Goal: Task Accomplishment & Management: Manage account settings

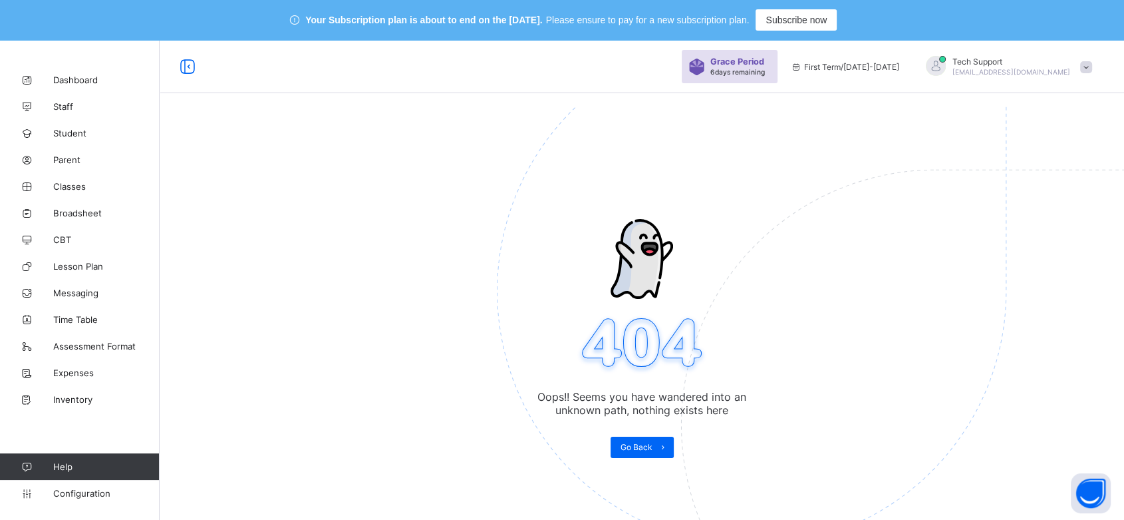
click at [1092, 67] on span at bounding box center [1086, 67] width 12 height 12
click at [1069, 190] on span "Logout" at bounding box center [1049, 193] width 88 height 15
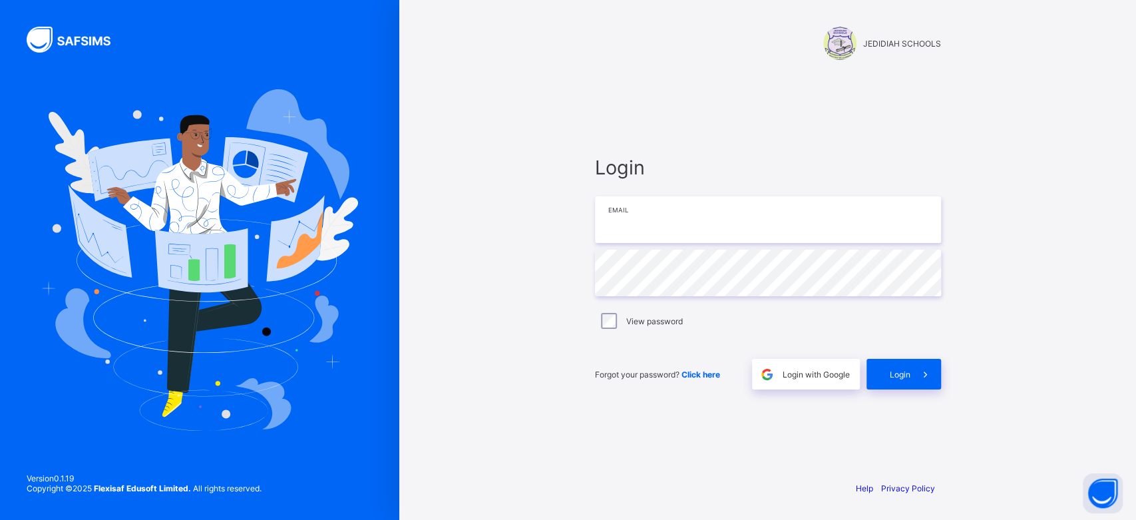
type input "**********"
click at [906, 371] on span "Login" at bounding box center [900, 374] width 21 height 10
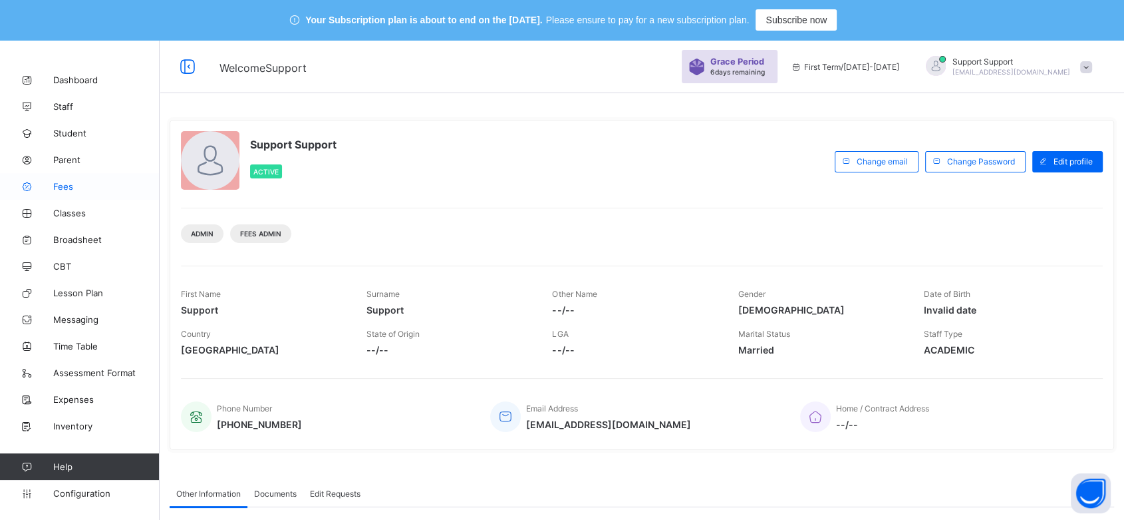
click at [62, 185] on span "Fees" at bounding box center [106, 186] width 106 height 11
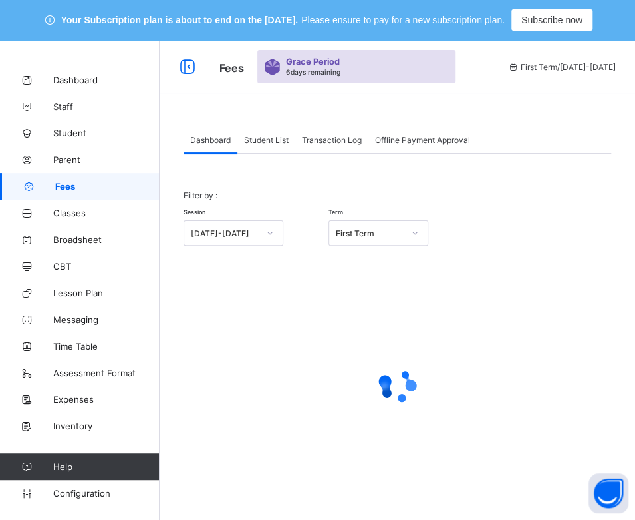
click at [269, 145] on div "Student List" at bounding box center [267, 139] width 58 height 27
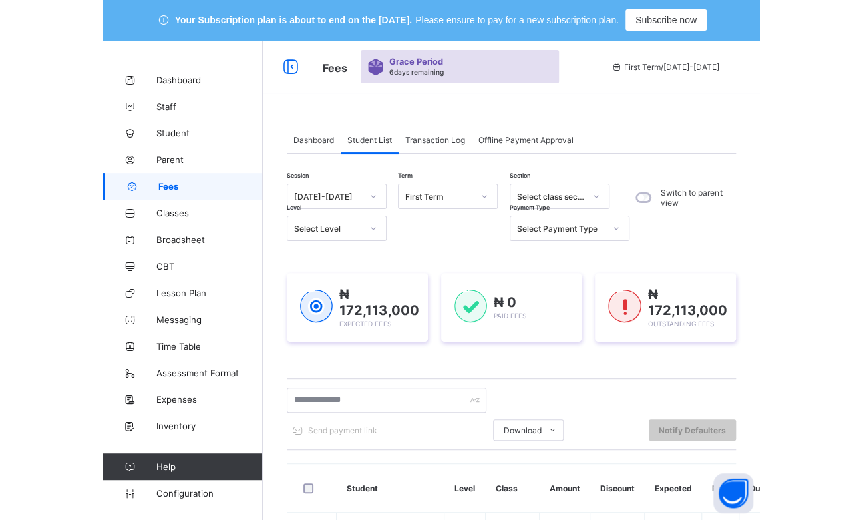
scroll to position [203, 0]
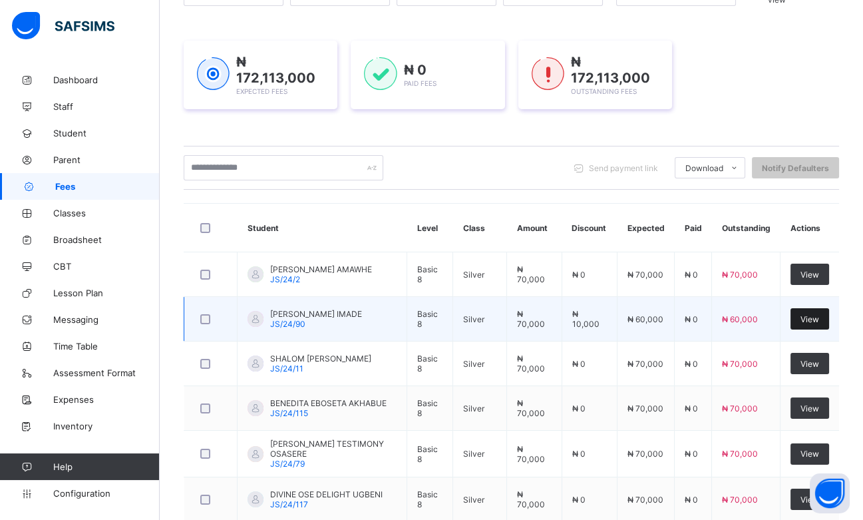
click at [817, 314] on span "View" at bounding box center [809, 319] width 19 height 10
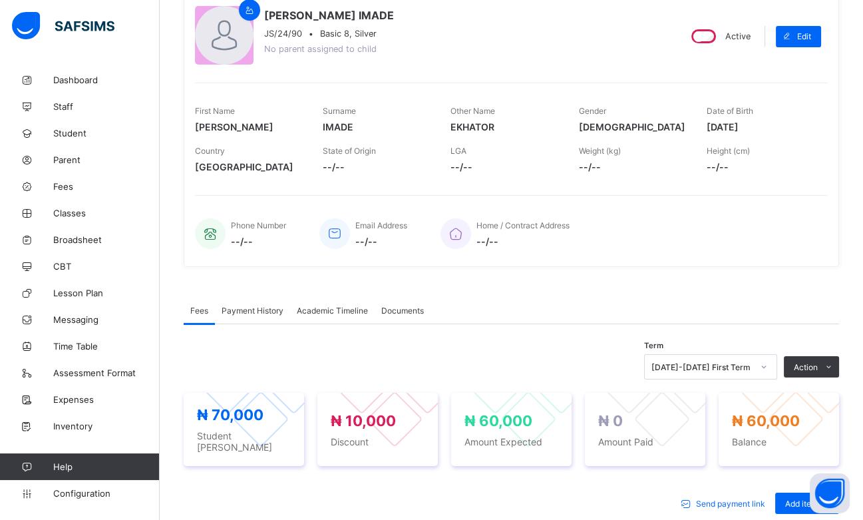
scroll to position [362, 0]
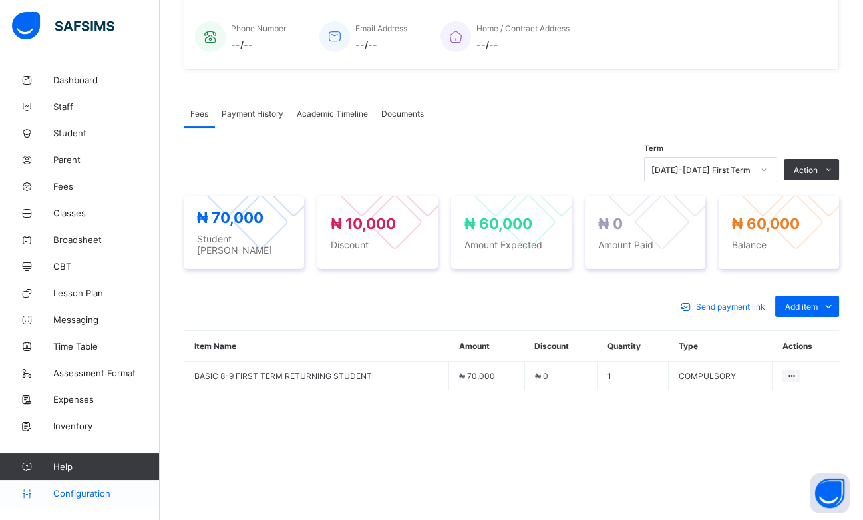
click at [77, 495] on span "Configuration" at bounding box center [106, 493] width 106 height 11
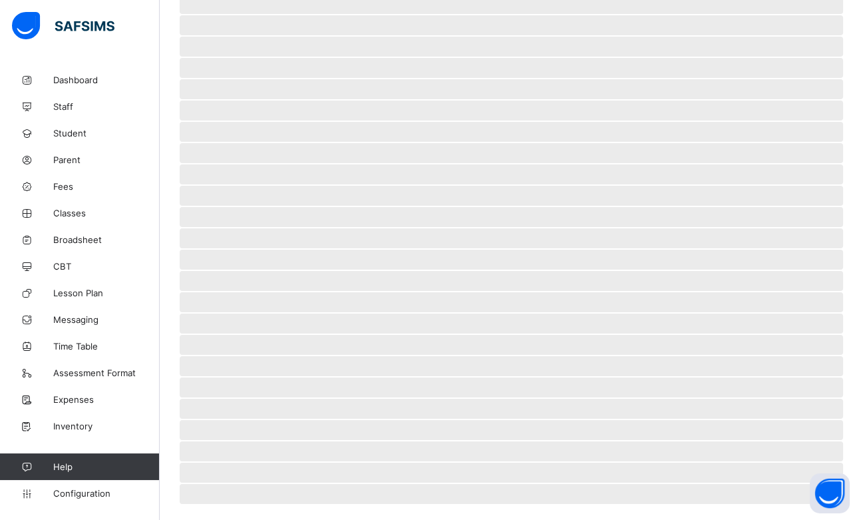
scroll to position [104, 0]
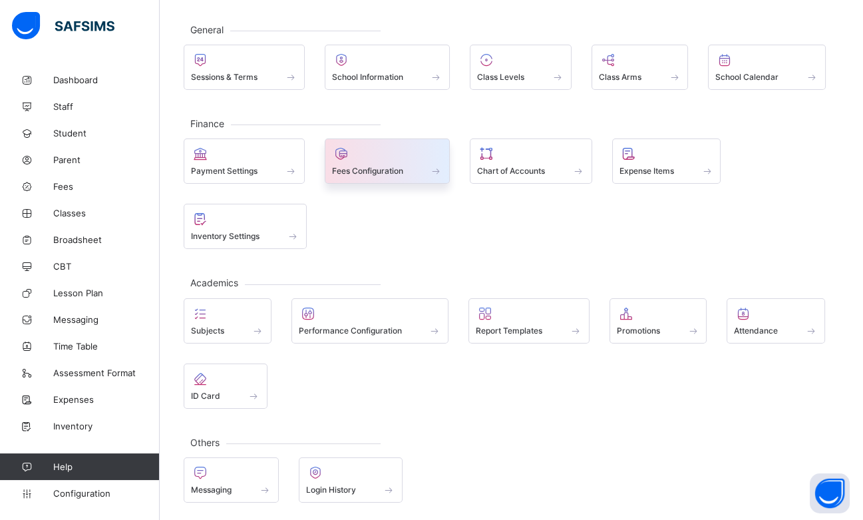
click at [389, 166] on span "Fees Configuration" at bounding box center [367, 171] width 71 height 10
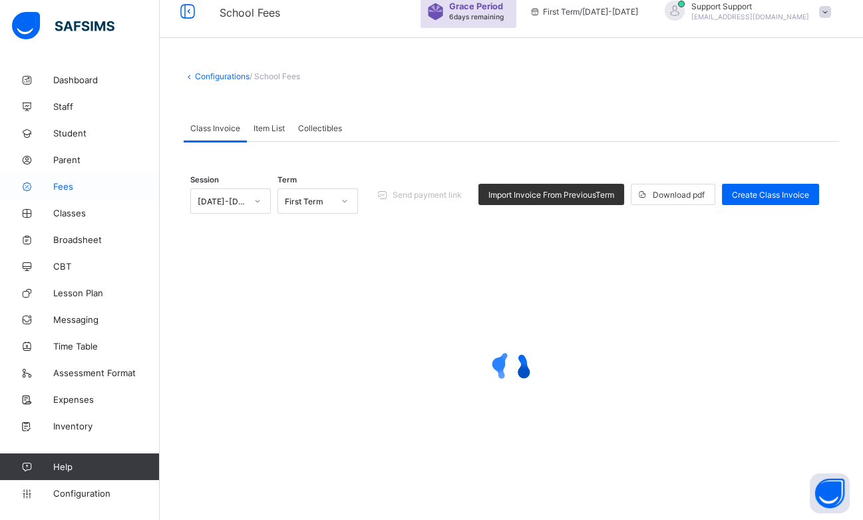
click at [63, 181] on span "Fees" at bounding box center [106, 186] width 106 height 11
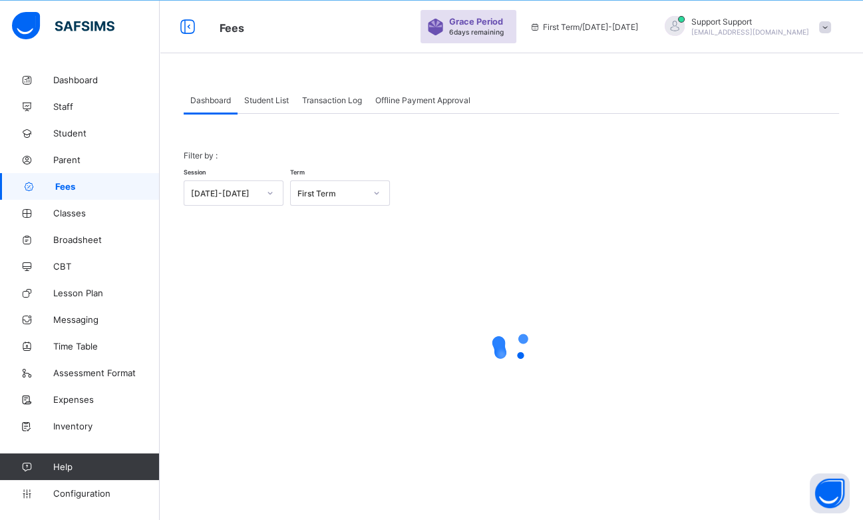
scroll to position [40, 0]
click at [275, 95] on span "Student List" at bounding box center [266, 100] width 45 height 10
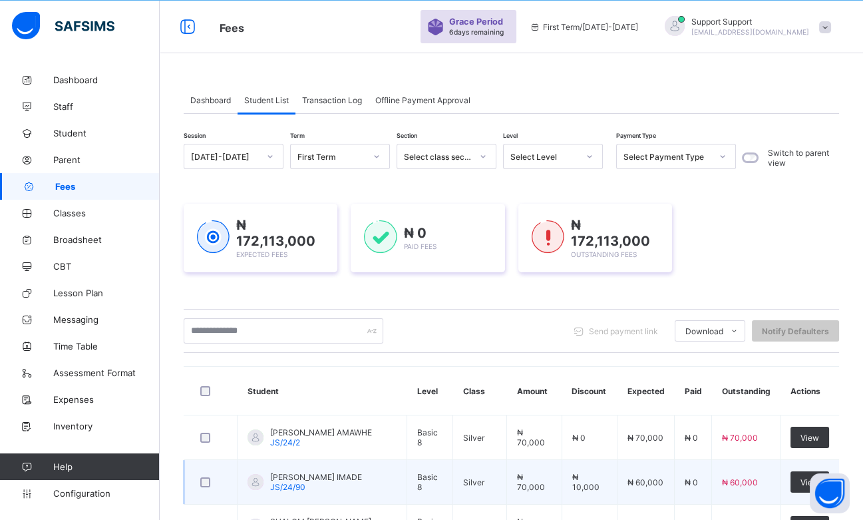
scroll to position [252, 0]
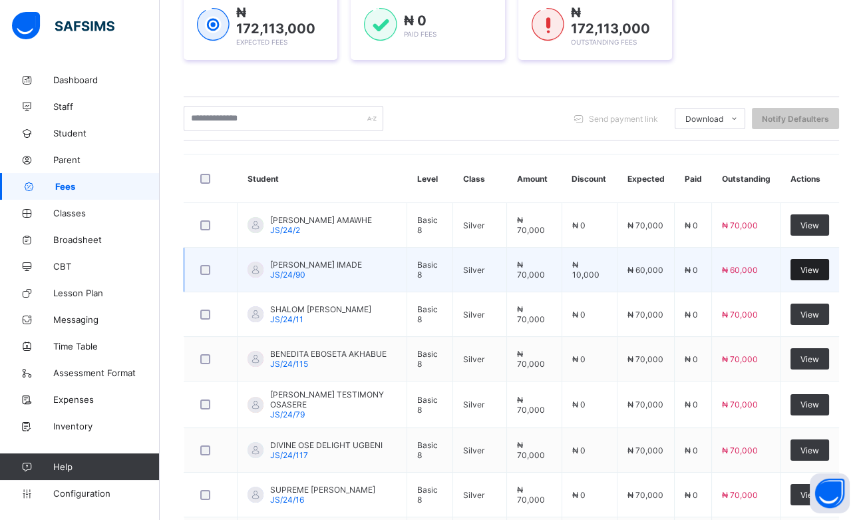
click at [819, 266] on span "View" at bounding box center [809, 270] width 19 height 10
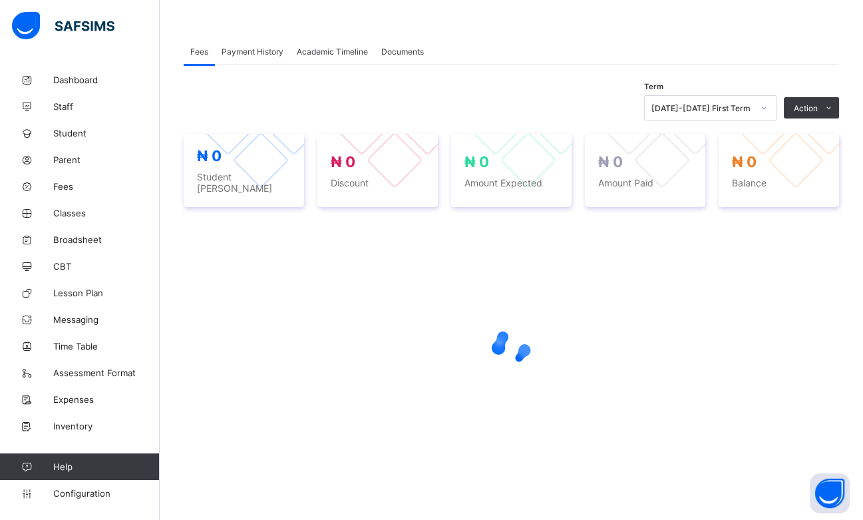
scroll to position [244, 0]
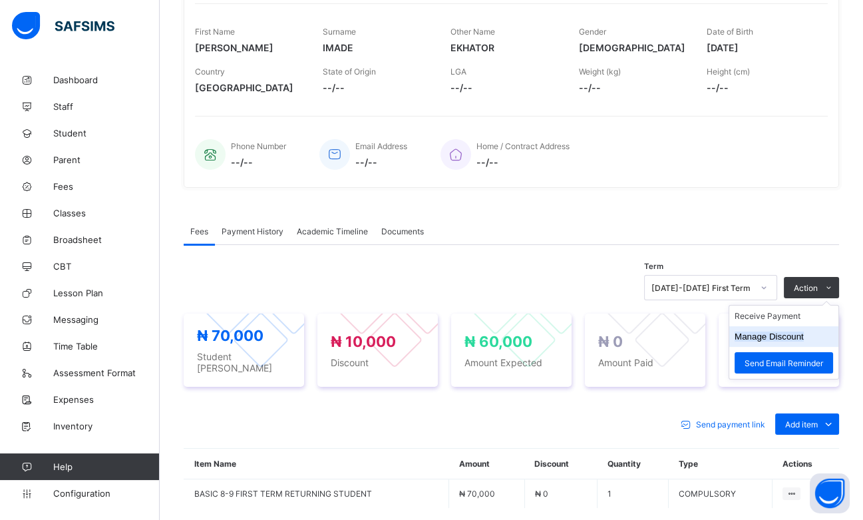
click at [781, 331] on button "Manage Discount" at bounding box center [769, 336] width 69 height 10
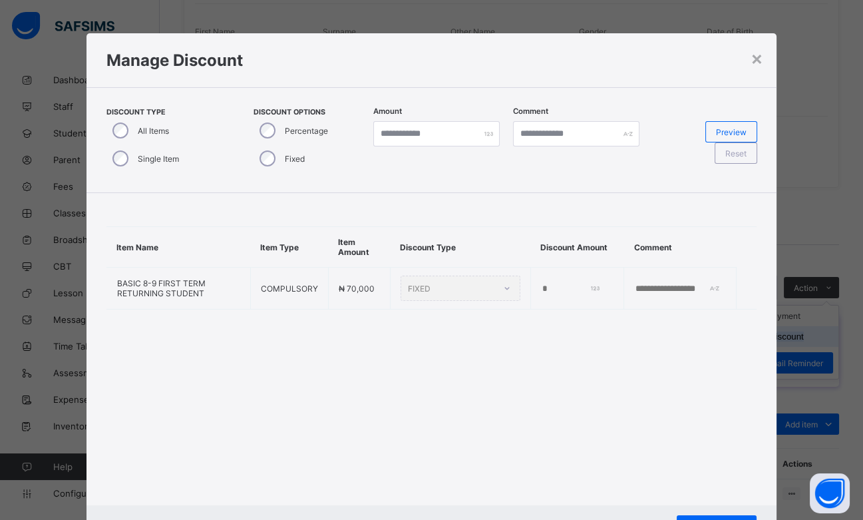
scroll to position [362, 0]
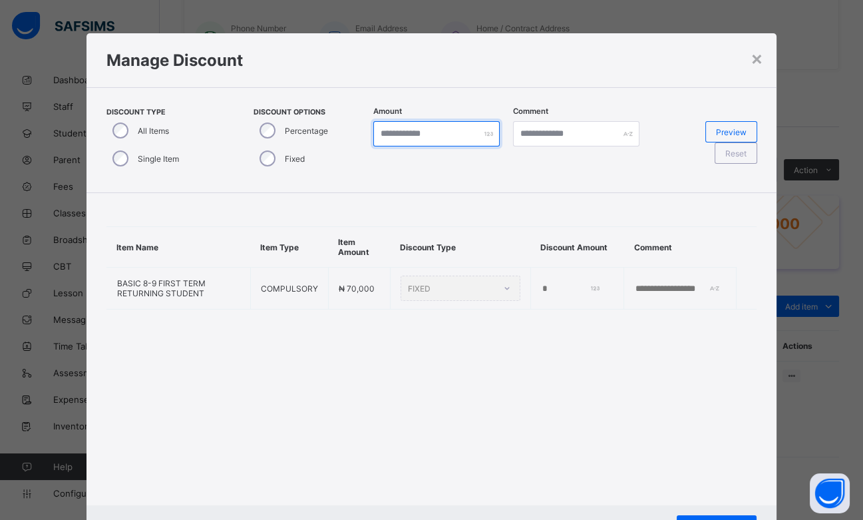
click at [411, 129] on input "*" at bounding box center [436, 133] width 126 height 25
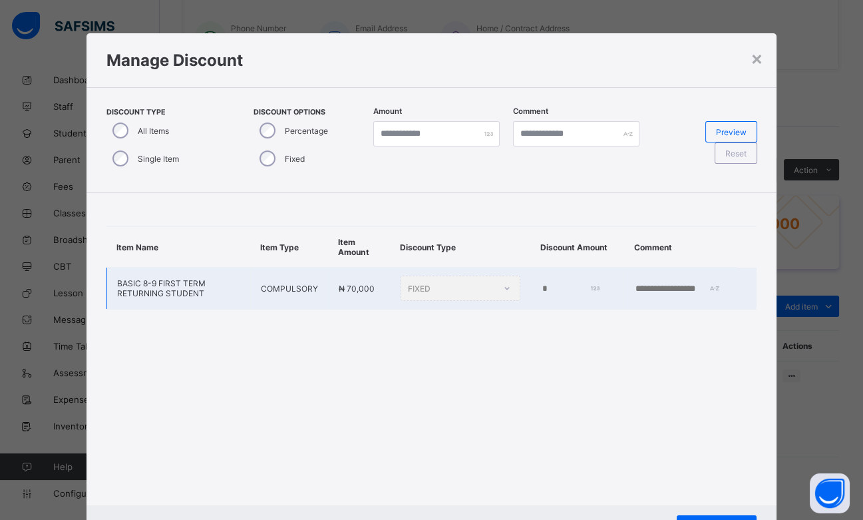
click at [530, 279] on td "*" at bounding box center [576, 288] width 93 height 42
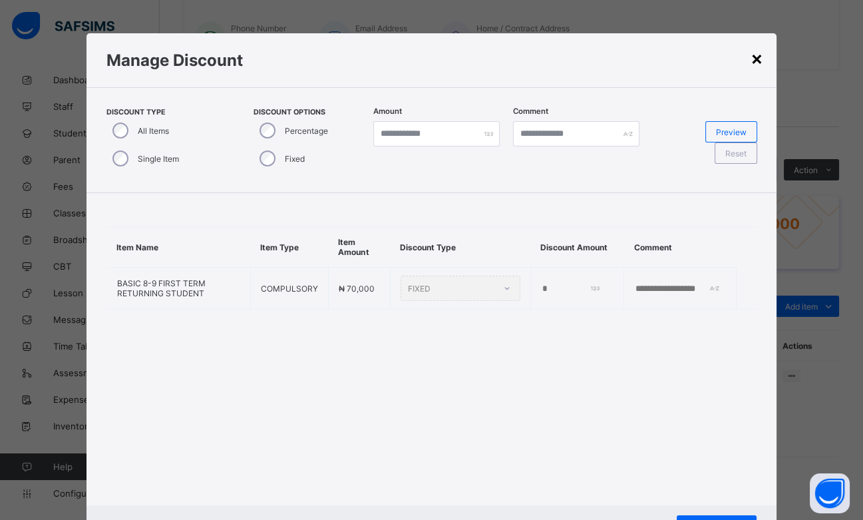
click at [756, 58] on div "×" at bounding box center [756, 58] width 13 height 23
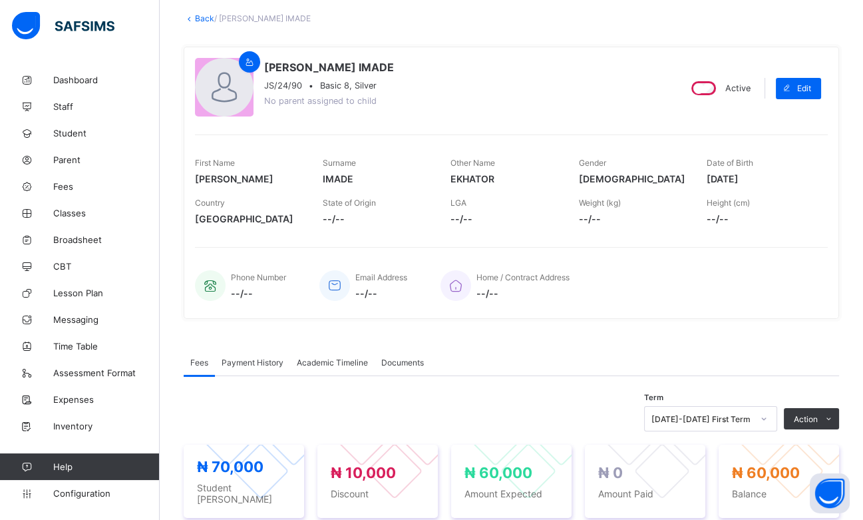
scroll to position [109, 0]
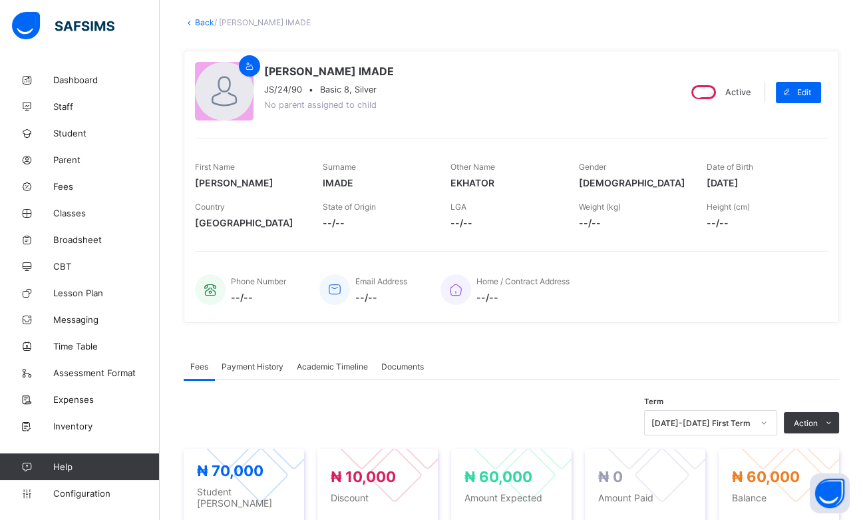
click at [202, 22] on link "Back" at bounding box center [204, 22] width 19 height 10
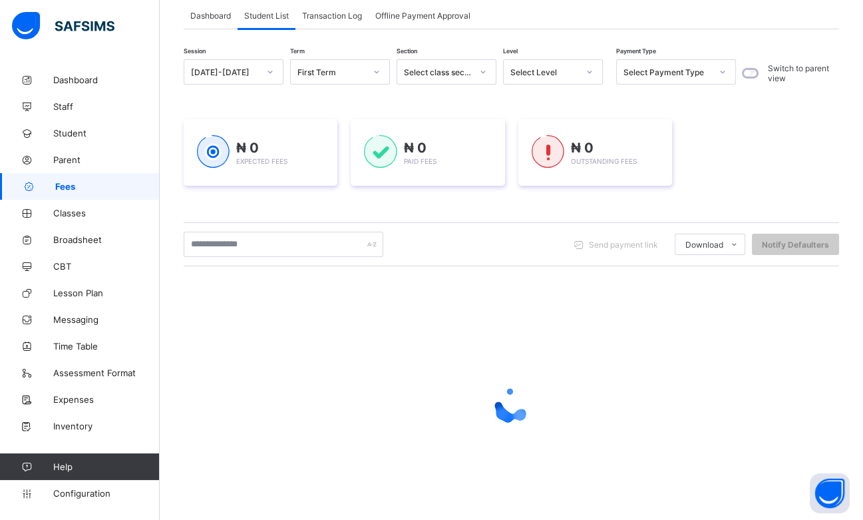
scroll to position [122, 0]
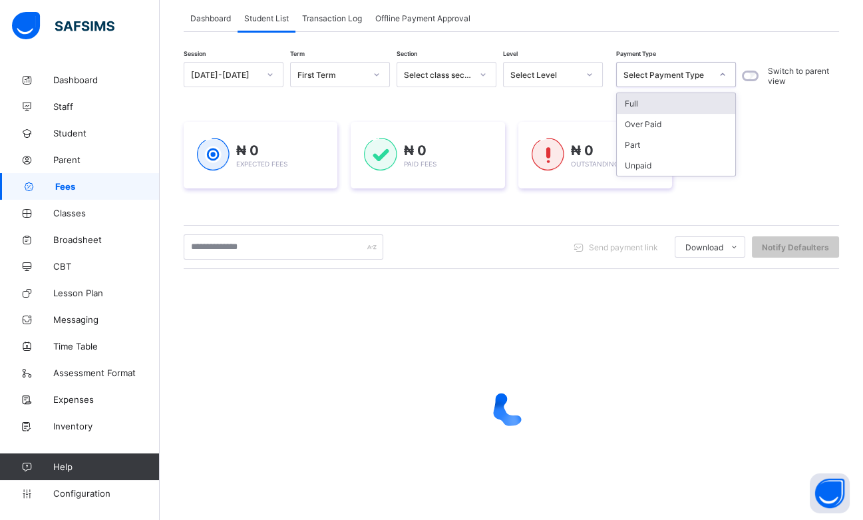
click at [671, 75] on div "Select Payment Type" at bounding box center [667, 75] width 88 height 10
click at [574, 107] on div "₦ 0 Expected Fees ₦ 0 Paid Fees ₦ 0 Outstanding Fees" at bounding box center [511, 155] width 655 height 106
click at [571, 81] on div "Select Level" at bounding box center [540, 74] width 73 height 19
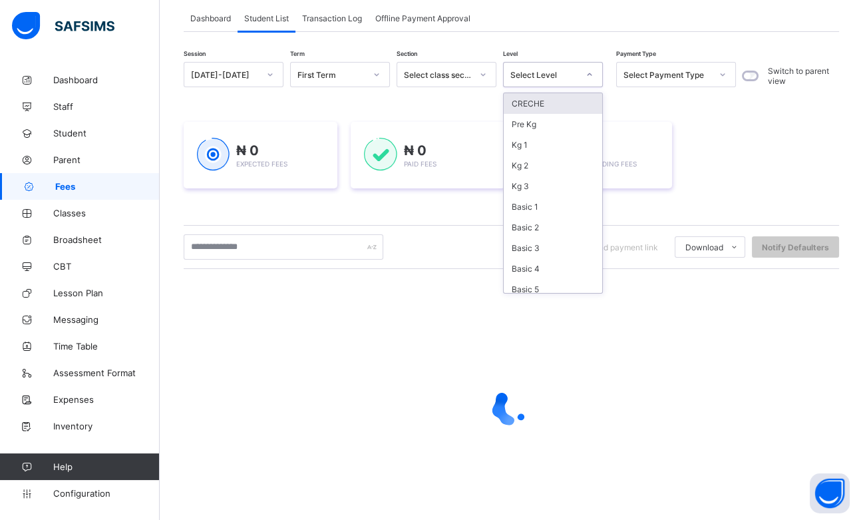
click at [735, 142] on div "₦ 0 Expected Fees ₦ 0 Paid Fees ₦ 0 Outstanding Fees" at bounding box center [511, 155] width 655 height 67
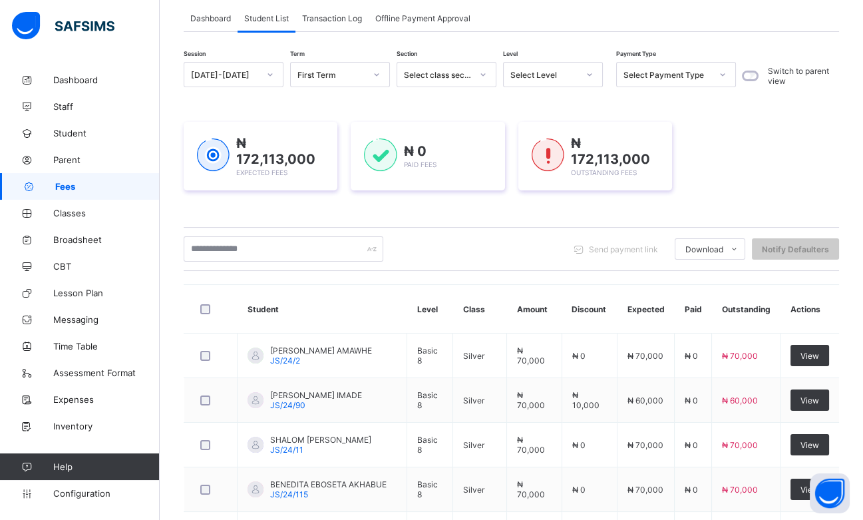
scroll to position [460, 0]
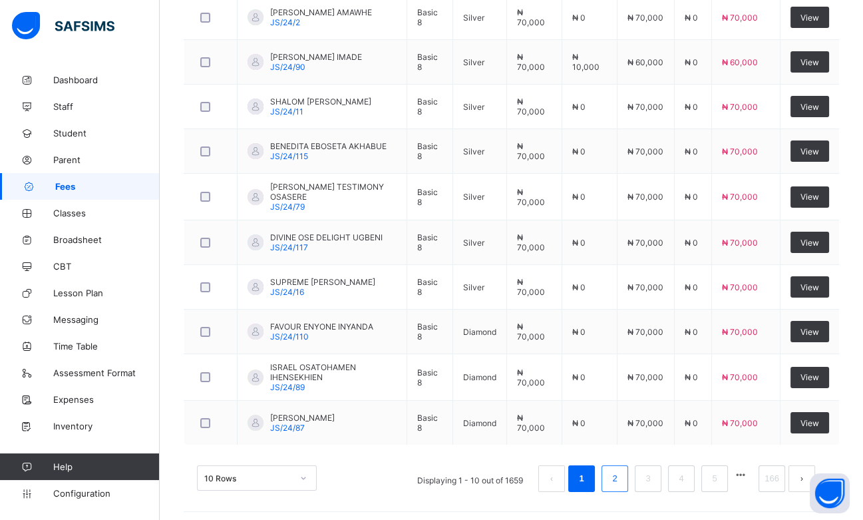
click at [621, 472] on link "2" at bounding box center [614, 478] width 13 height 17
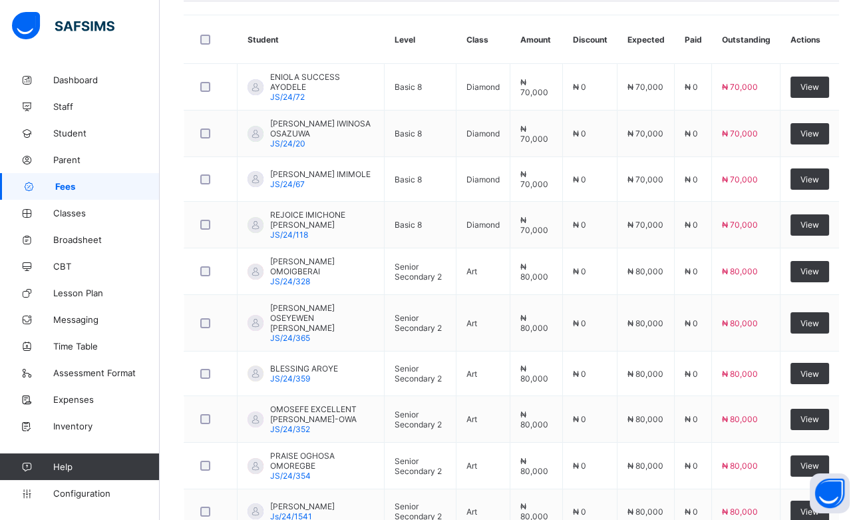
scroll to position [462, 0]
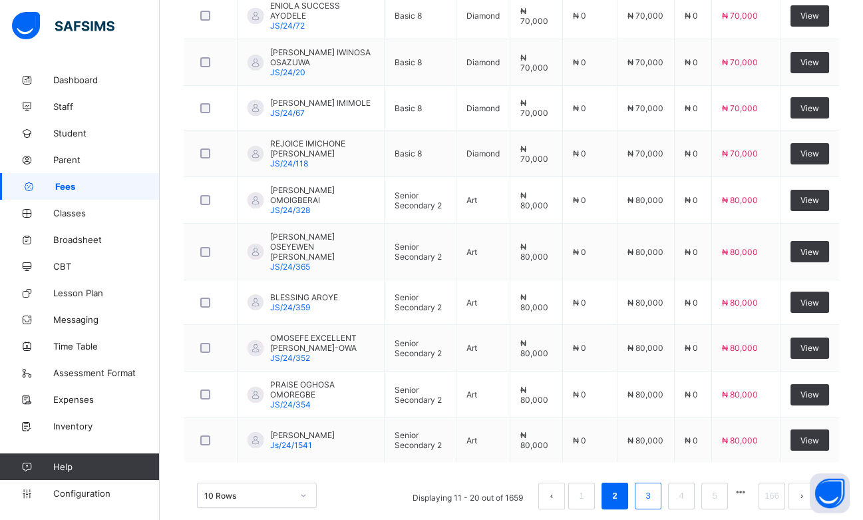
click at [654, 487] on link "3" at bounding box center [647, 495] width 13 height 17
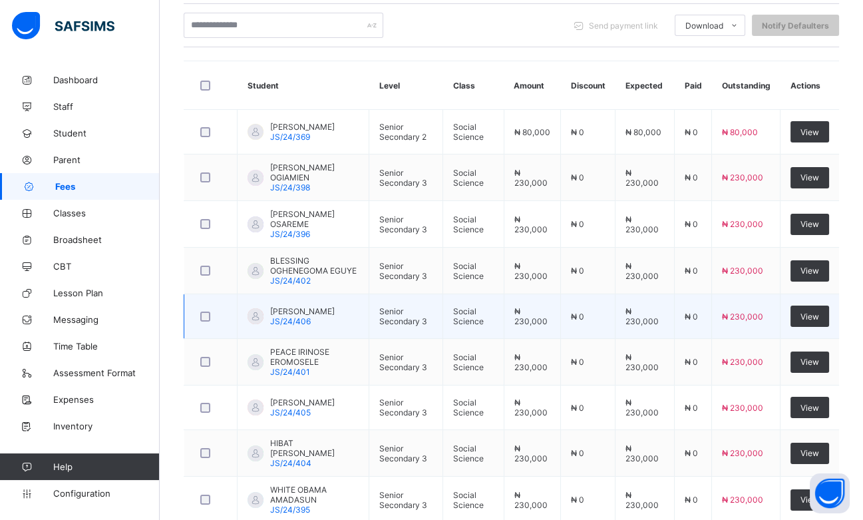
scroll to position [463, 0]
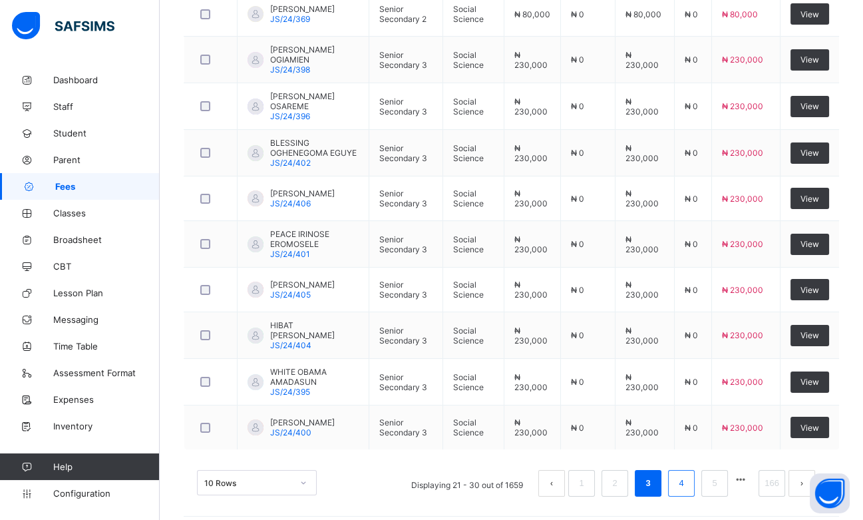
click at [687, 474] on link "4" at bounding box center [681, 482] width 13 height 17
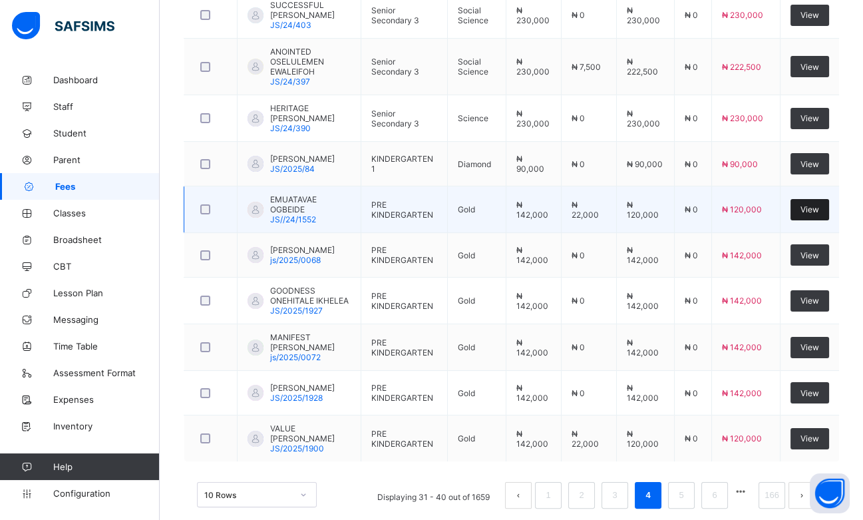
click at [819, 204] on span "View" at bounding box center [809, 209] width 19 height 10
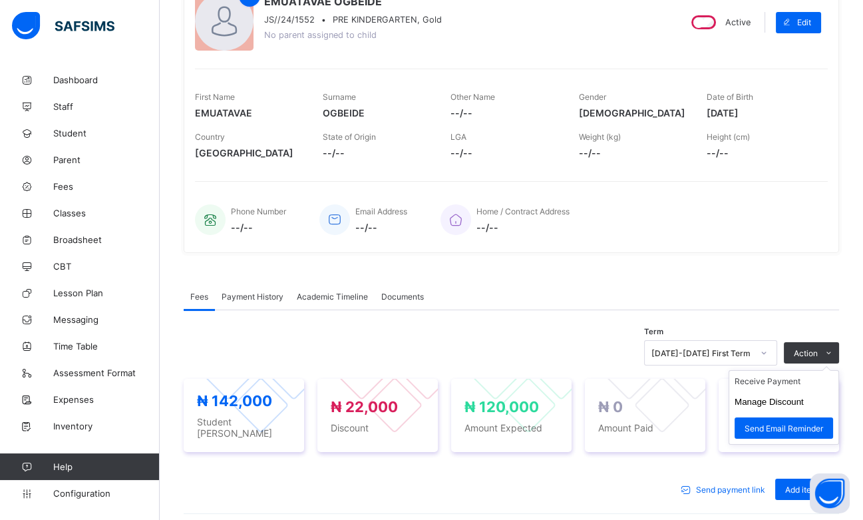
scroll to position [315, 0]
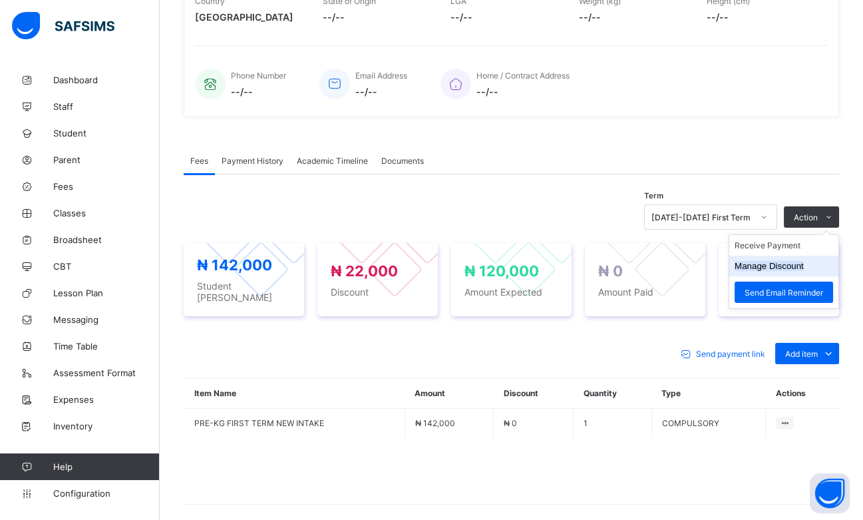
click at [771, 263] on button "Manage Discount" at bounding box center [769, 266] width 69 height 10
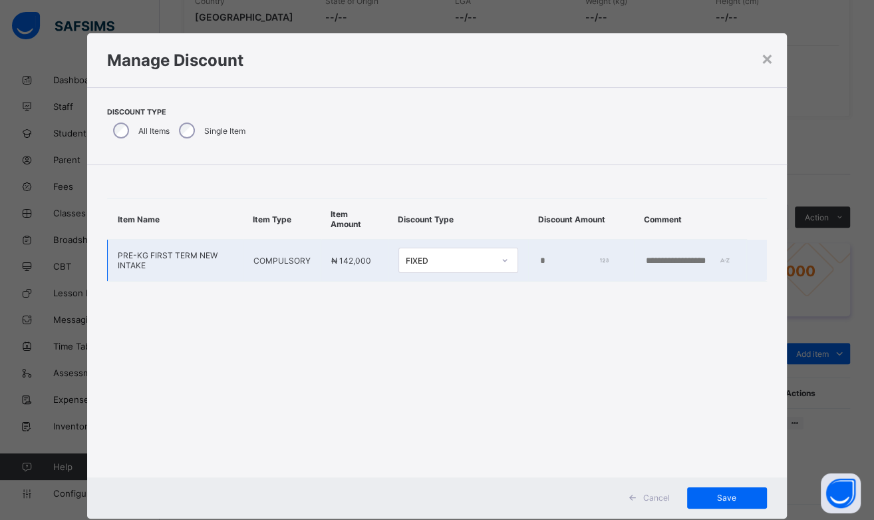
click at [539, 260] on input "*" at bounding box center [573, 260] width 69 height 11
click at [406, 260] on div "FIXED" at bounding box center [450, 260] width 88 height 10
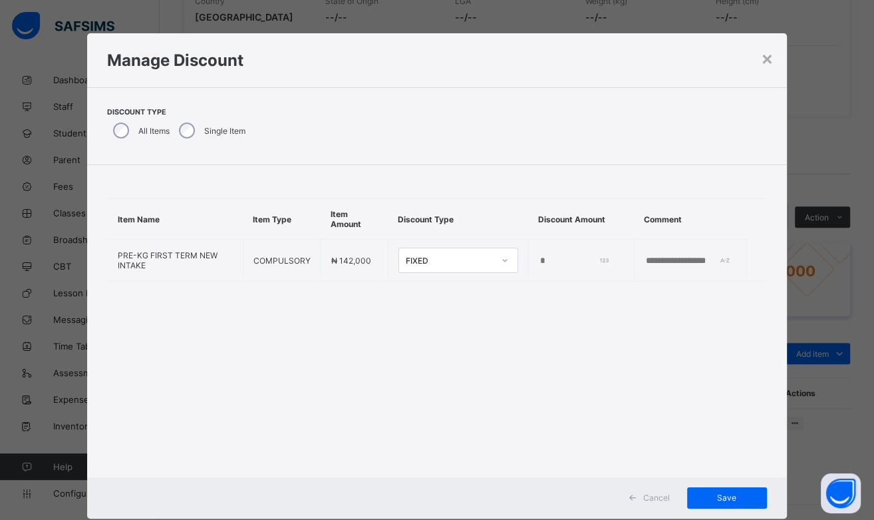
click at [554, 337] on div "Item Name Item Type Item Amount Discount Type Discount Amount Comment PRE-KG FI…" at bounding box center [436, 321] width 699 height 312
click at [661, 496] on span "Cancel" at bounding box center [656, 497] width 27 height 10
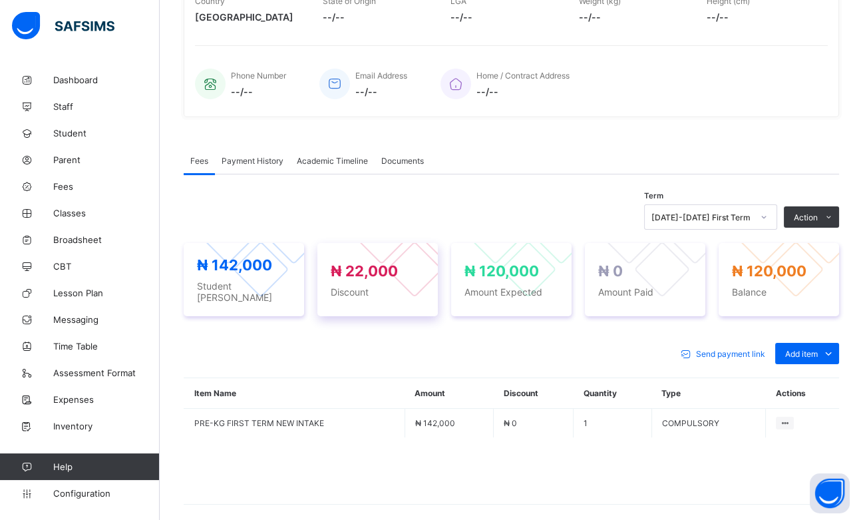
click at [416, 265] on div at bounding box center [415, 269] width 57 height 57
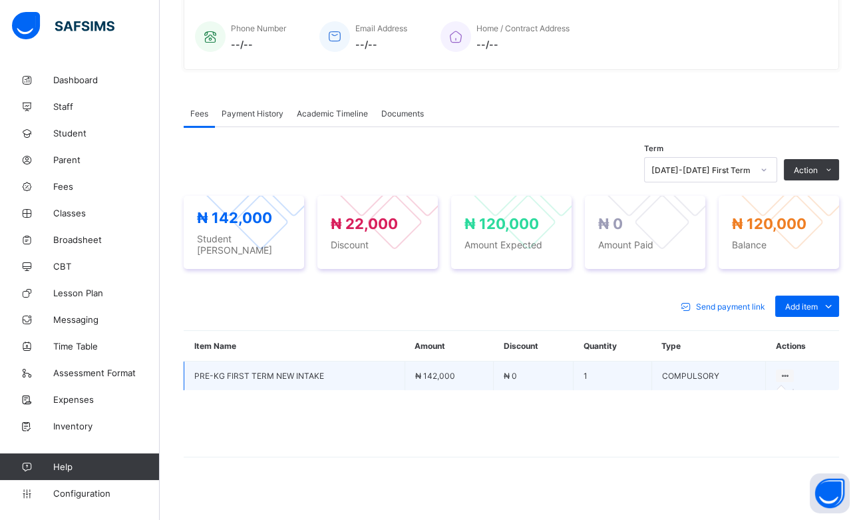
click at [790, 371] on icon at bounding box center [784, 376] width 11 height 10
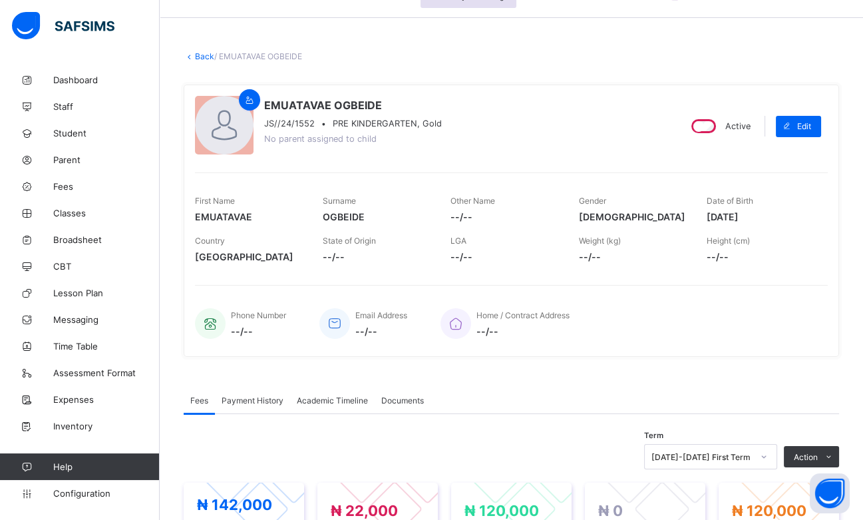
scroll to position [75, 0]
click at [202, 55] on link "Back" at bounding box center [204, 57] width 19 height 10
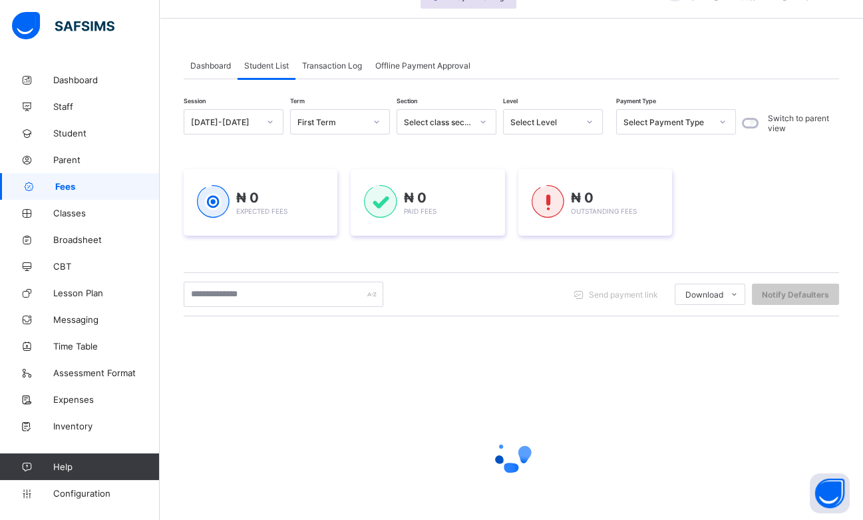
scroll to position [155, 0]
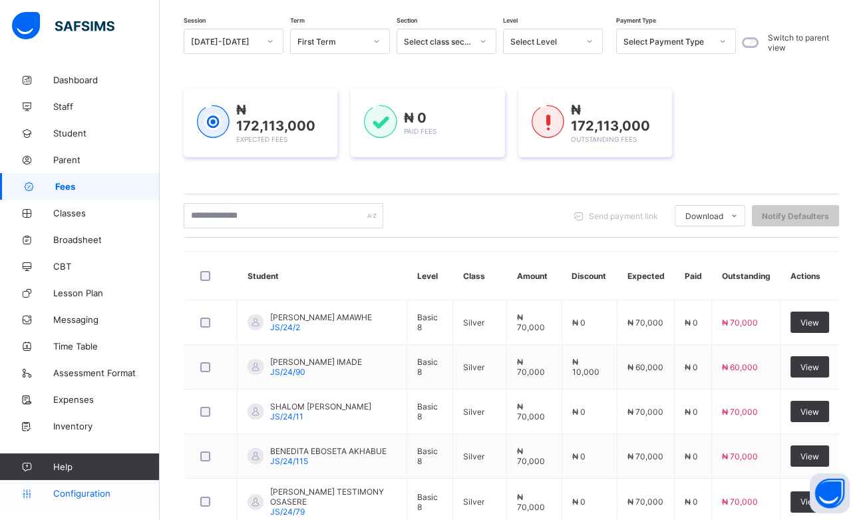
click at [234, 130] on div "₦ 172,113,000 Expected Fees" at bounding box center [260, 123] width 127 height 42
click at [80, 495] on span "Configuration" at bounding box center [106, 493] width 106 height 11
click at [83, 492] on span "Configuration" at bounding box center [106, 493] width 106 height 11
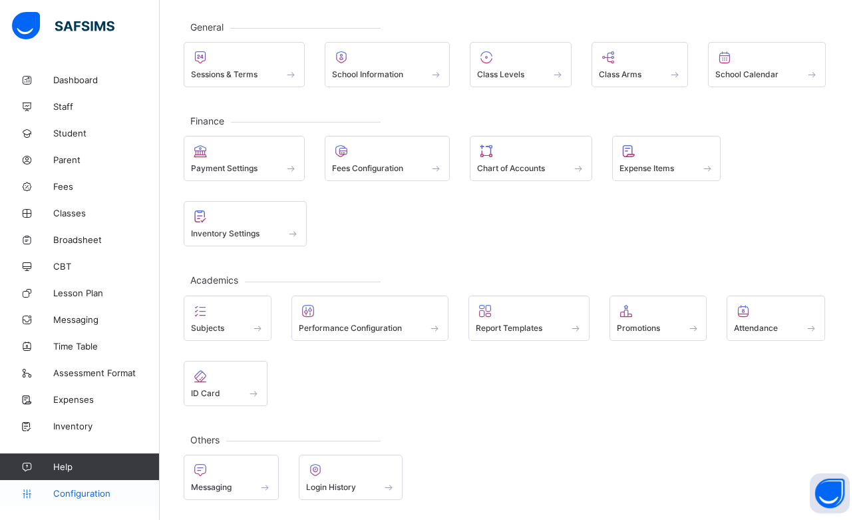
click at [83, 489] on span "Configuration" at bounding box center [106, 493] width 106 height 11
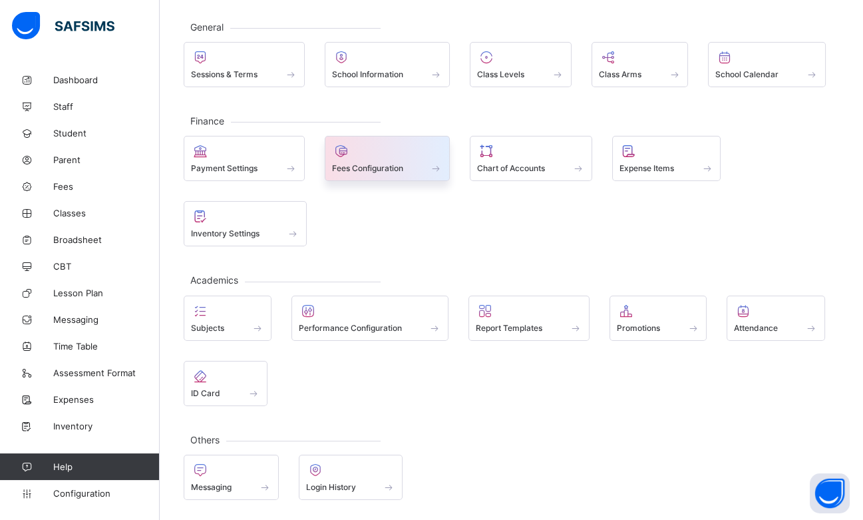
click at [378, 171] on span "Fees Configuration" at bounding box center [367, 168] width 71 height 10
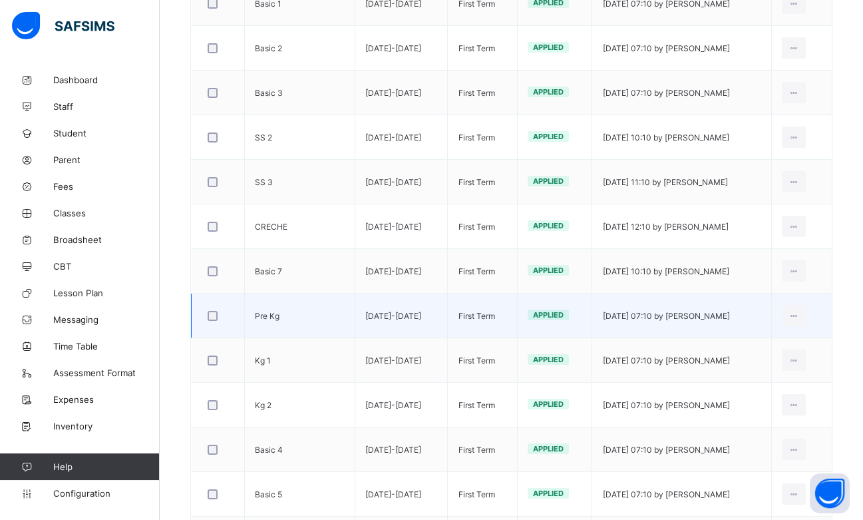
scroll to position [407, 0]
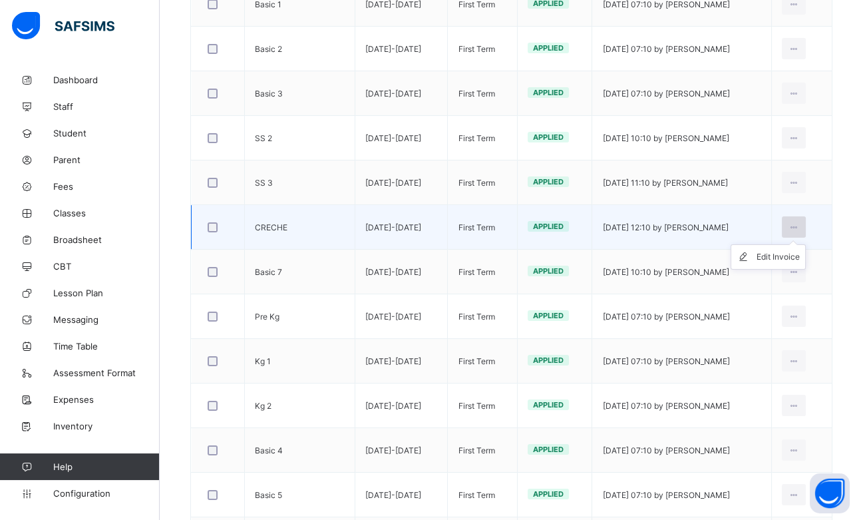
click at [800, 227] on icon at bounding box center [793, 227] width 11 height 10
click at [786, 254] on div "Edit Invoice" at bounding box center [777, 256] width 43 height 13
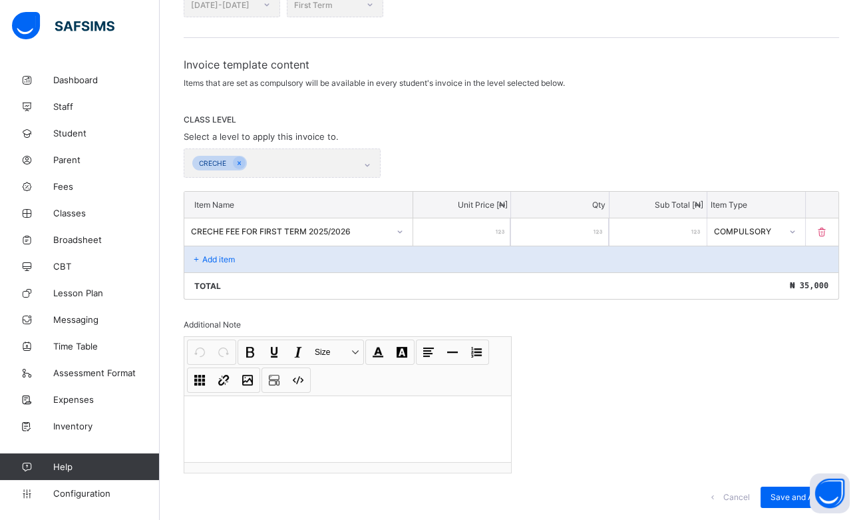
scroll to position [247, 0]
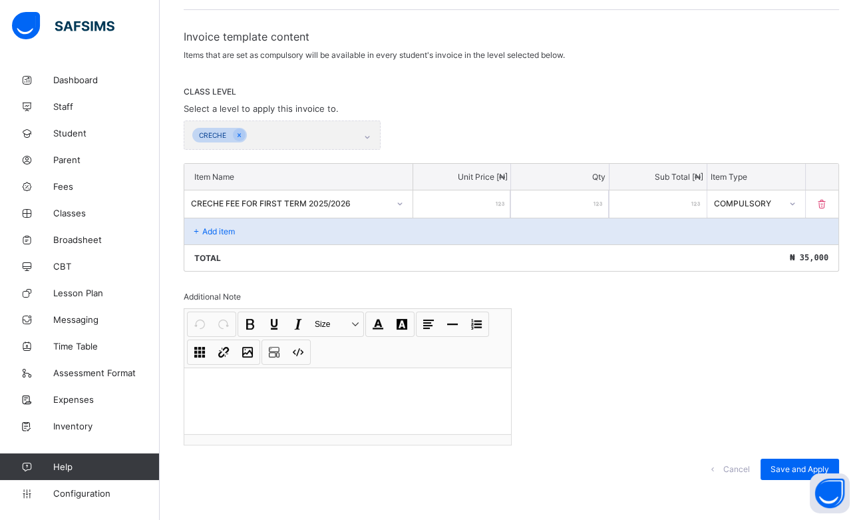
click at [214, 47] on div "School Fees / Edit Invoice Edit invoice template Cancel Save Save and Apply Ses…" at bounding box center [511, 159] width 703 height 733
click at [208, 47] on div "School Fees / Edit Invoice Edit invoice template Cancel Save Save and Apply Ses…" at bounding box center [511, 159] width 703 height 733
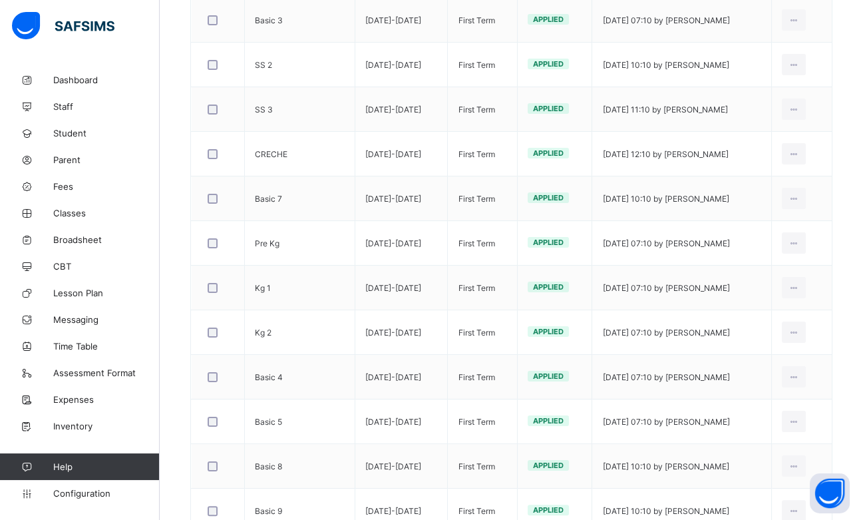
scroll to position [483, 0]
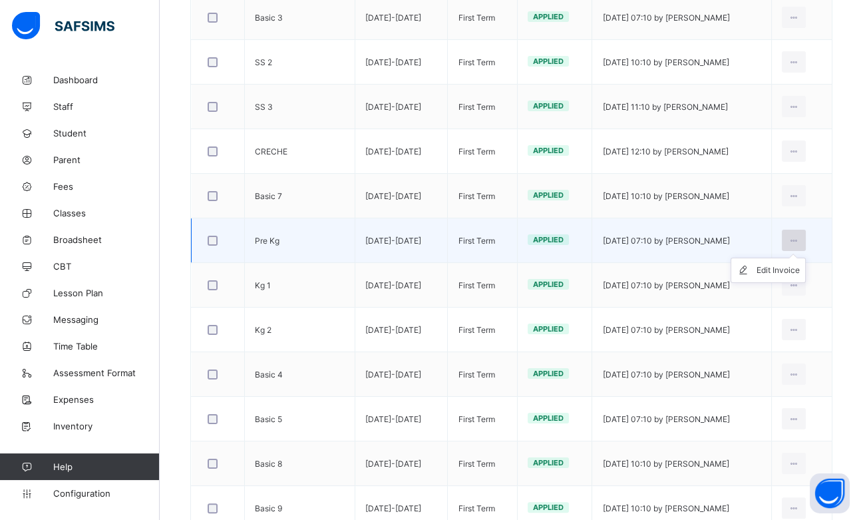
click at [800, 238] on icon at bounding box center [793, 241] width 11 height 10
click at [793, 268] on div "Edit Invoice" at bounding box center [777, 269] width 43 height 13
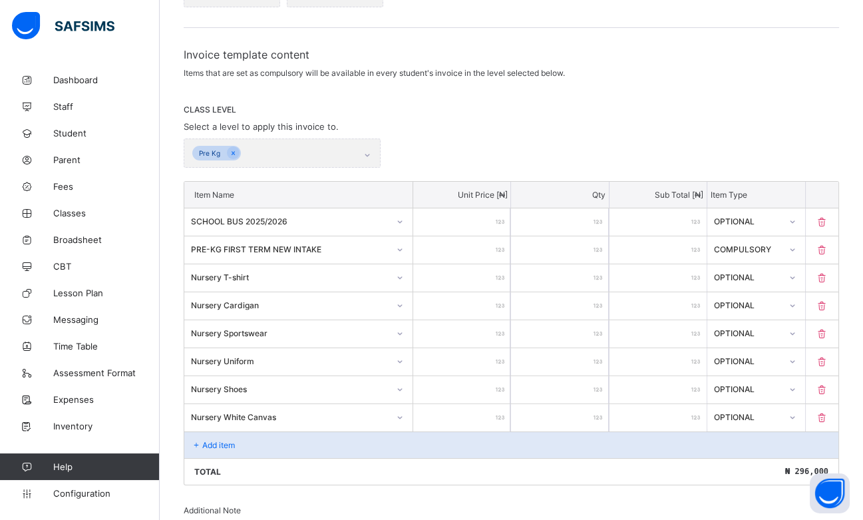
scroll to position [161, 0]
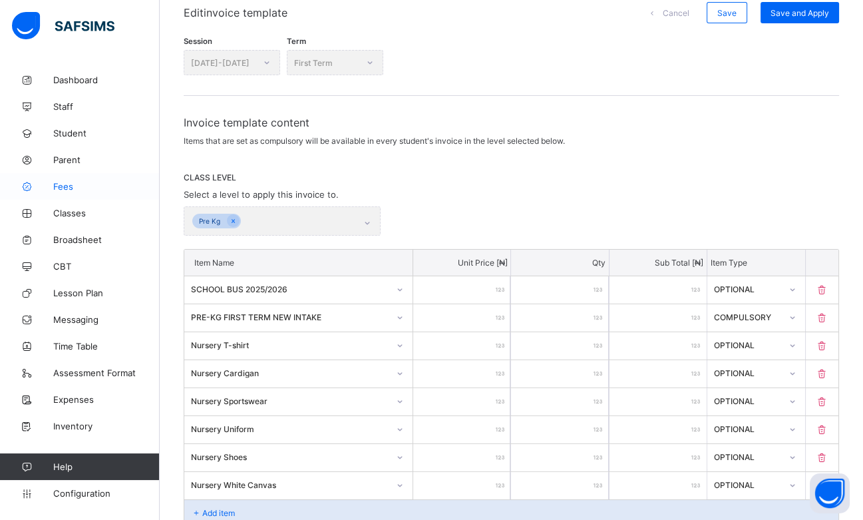
click at [65, 190] on span "Fees" at bounding box center [106, 186] width 106 height 11
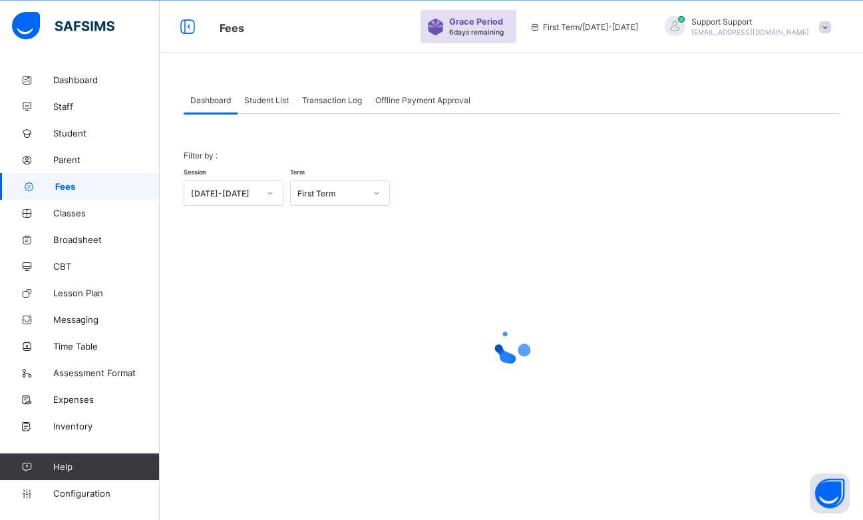
scroll to position [40, 0]
click at [277, 109] on div "Student List" at bounding box center [267, 99] width 58 height 27
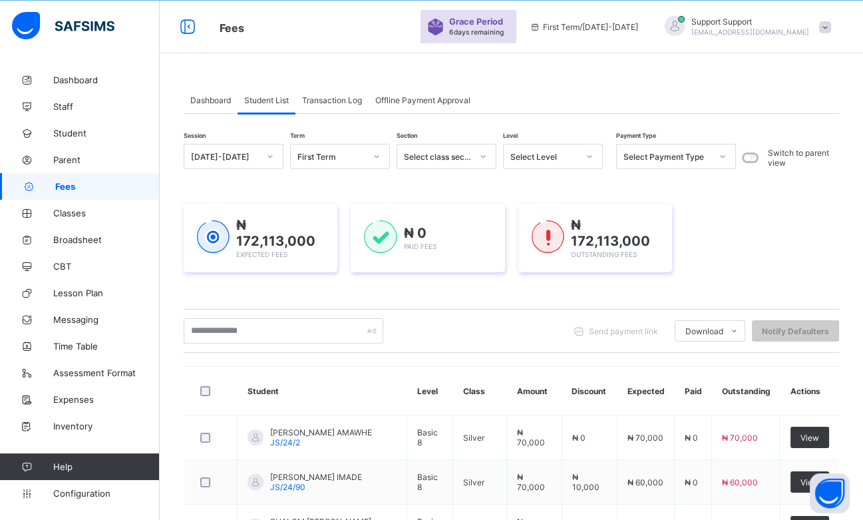
click at [559, 195] on div "₦ 172,113,000 Expected Fees ₦ 0 Paid Fees ₦ 172,113,000 Outstanding Fees" at bounding box center [511, 238] width 655 height 108
click at [588, 163] on icon at bounding box center [589, 156] width 8 height 13
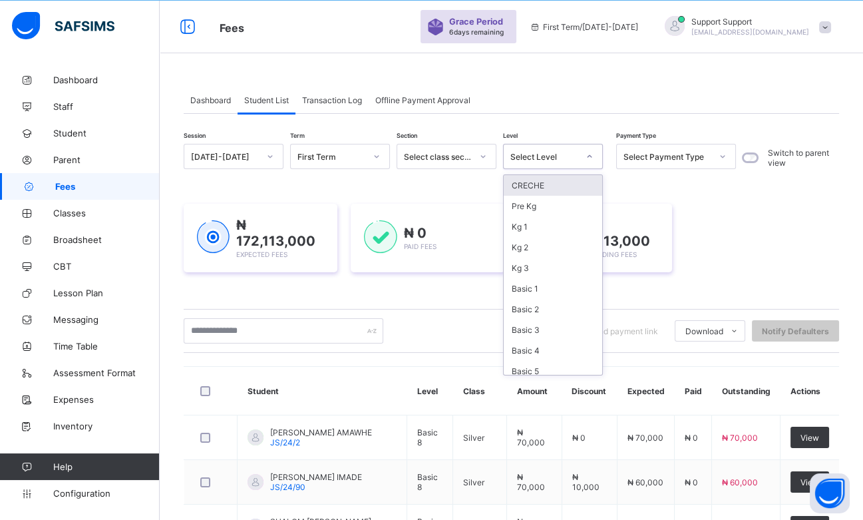
scroll to position [0, 0]
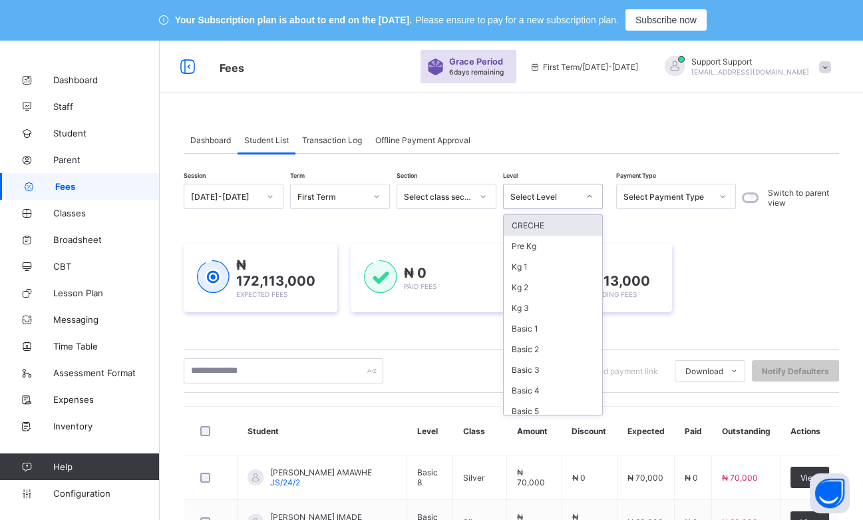
click at [588, 198] on icon at bounding box center [589, 196] width 8 height 13
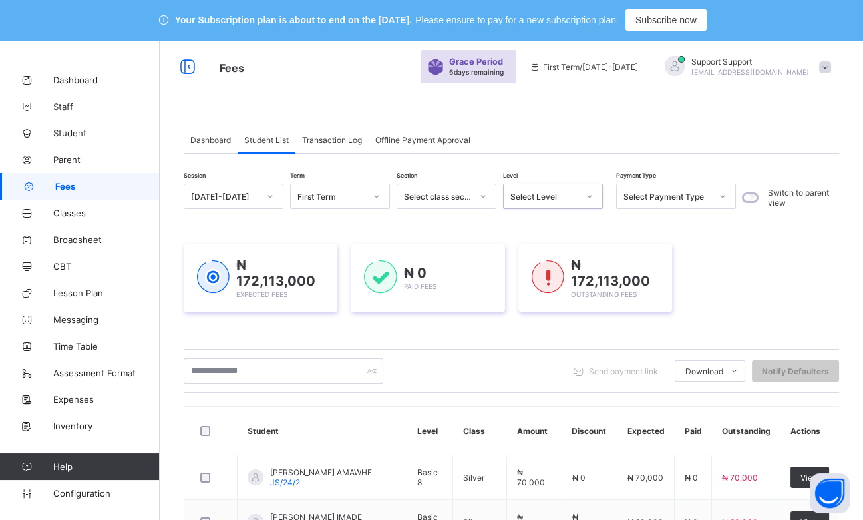
click at [591, 196] on icon at bounding box center [589, 196] width 8 height 13
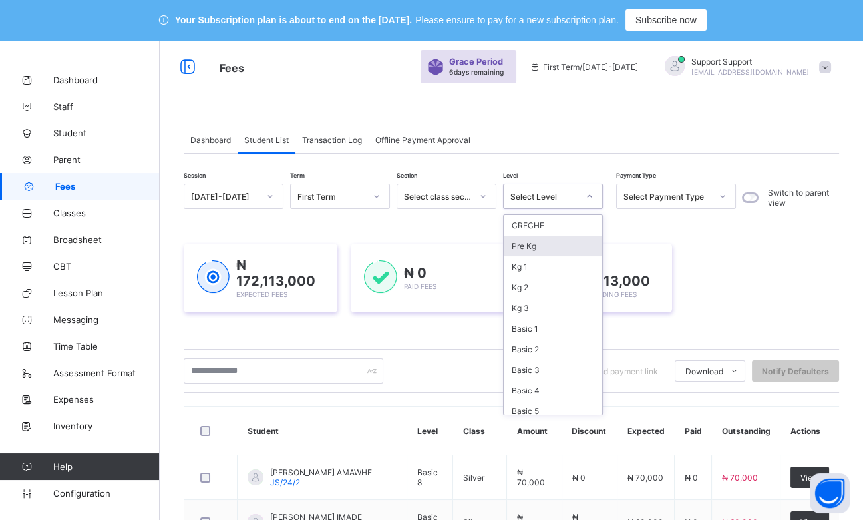
click at [535, 249] on div "Pre Kg" at bounding box center [553, 246] width 98 height 21
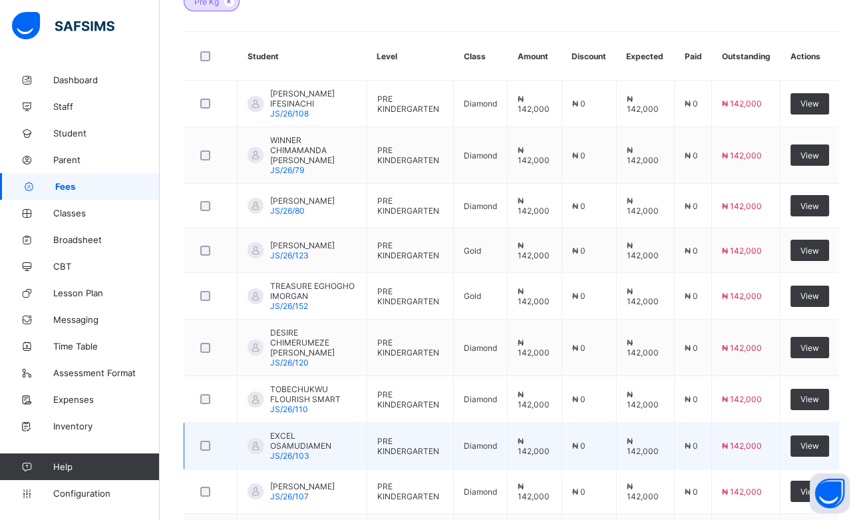
scroll to position [548, 0]
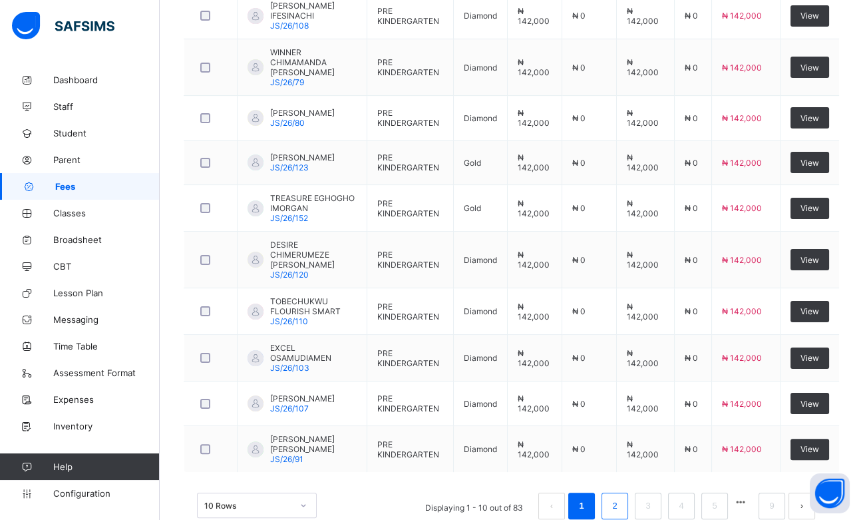
click at [621, 497] on link "2" at bounding box center [614, 505] width 13 height 17
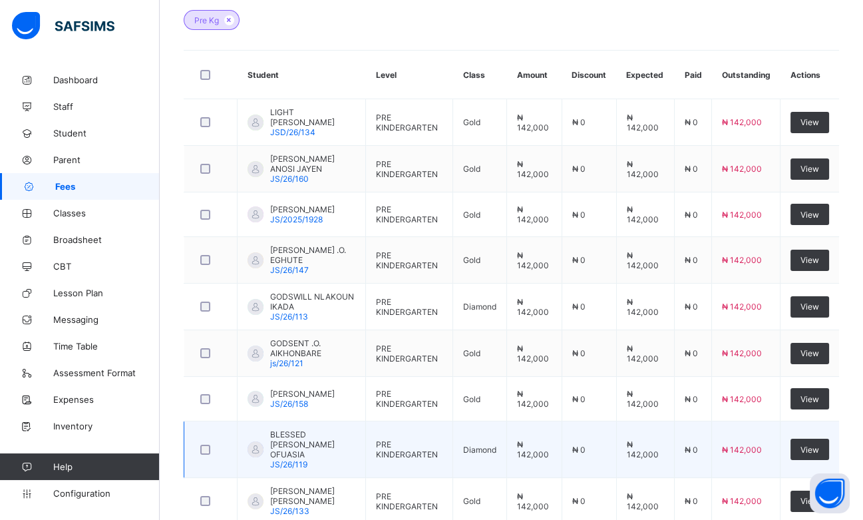
scroll to position [548, 0]
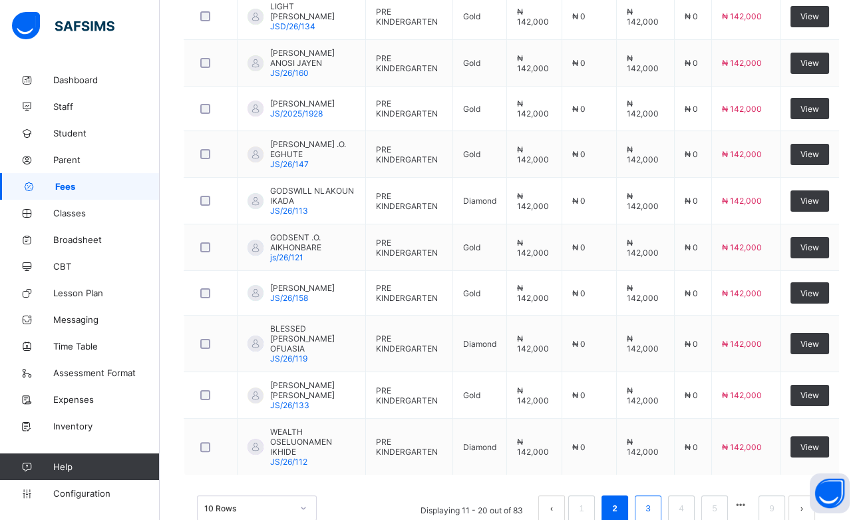
click at [654, 500] on link "3" at bounding box center [647, 508] width 13 height 17
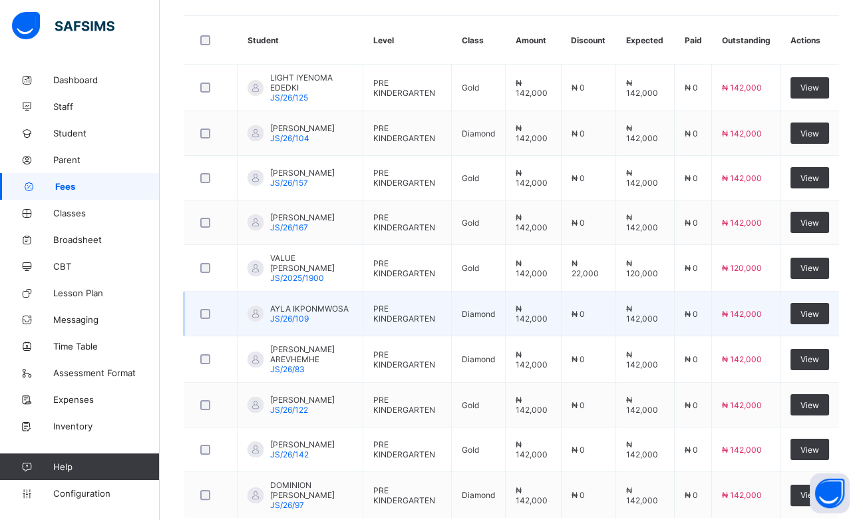
scroll to position [491, 0]
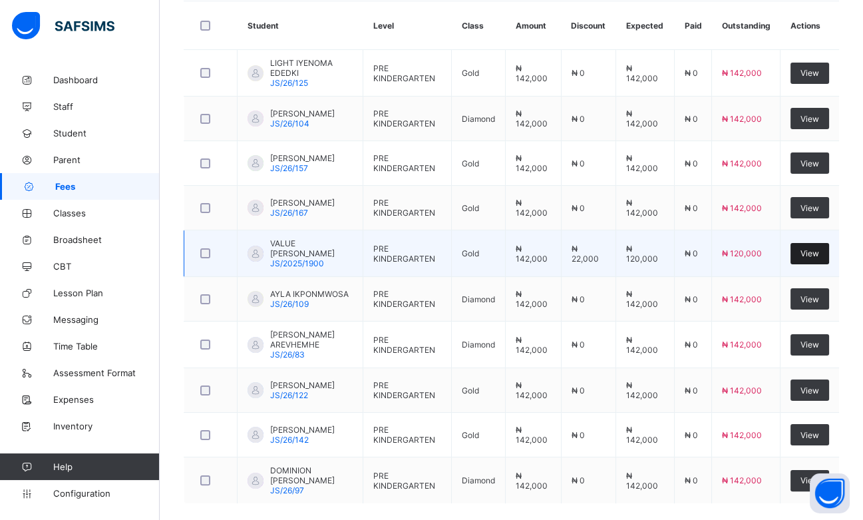
click at [814, 259] on div "View" at bounding box center [809, 253] width 39 height 21
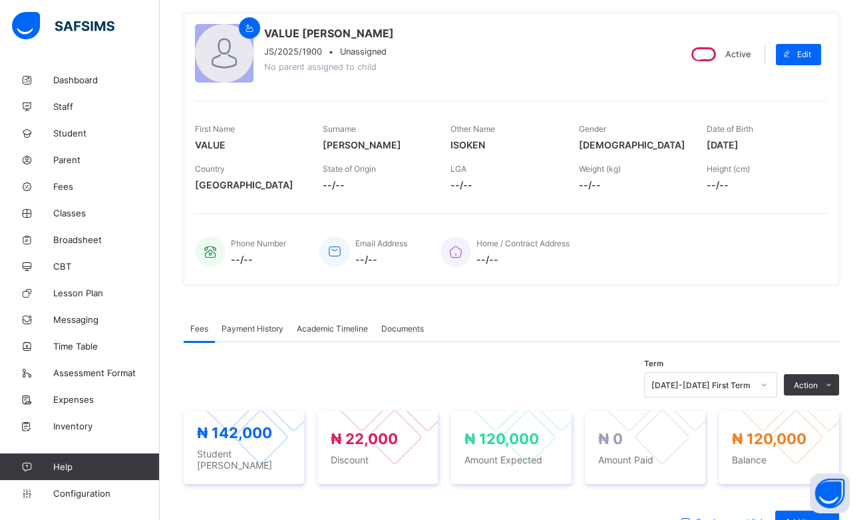
scroll to position [146, 0]
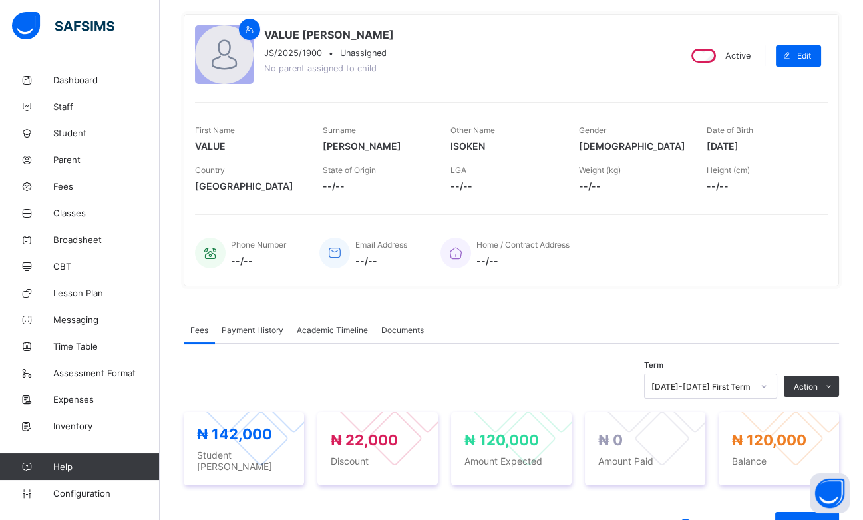
drag, startPoint x: 396, startPoint y: 34, endPoint x: 264, endPoint y: 35, distance: 131.7
click at [264, 35] on div "VALUE [PERSON_NAME] JS/2025/1900 • Unassigned No parent assigned to child" at bounding box center [431, 55] width 473 height 61
copy span "VALUE [PERSON_NAME]"
click at [75, 185] on span "Fees" at bounding box center [106, 186] width 106 height 11
click at [73, 158] on span "Parent" at bounding box center [106, 159] width 106 height 11
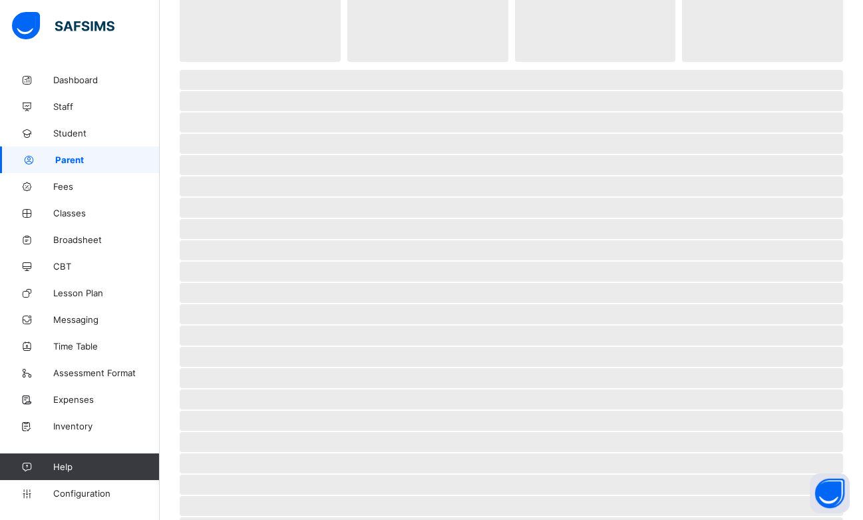
scroll to position [40, 0]
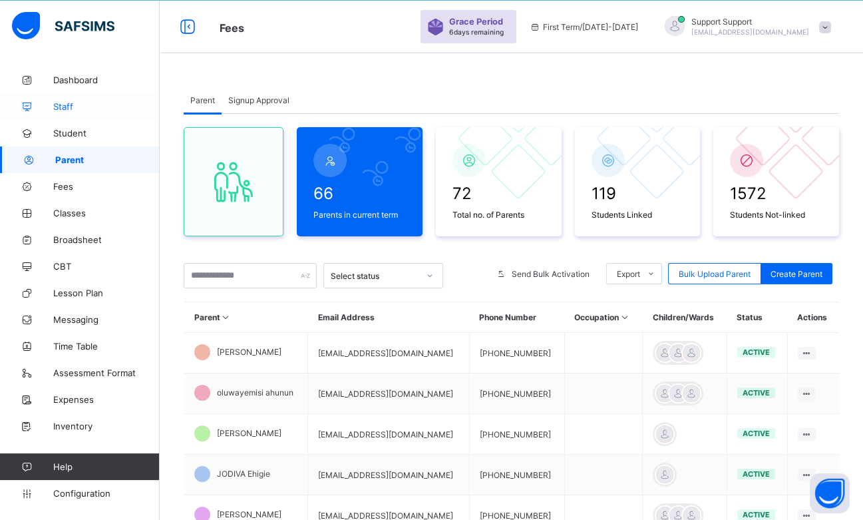
click at [69, 110] on span "Staff" at bounding box center [106, 106] width 106 height 11
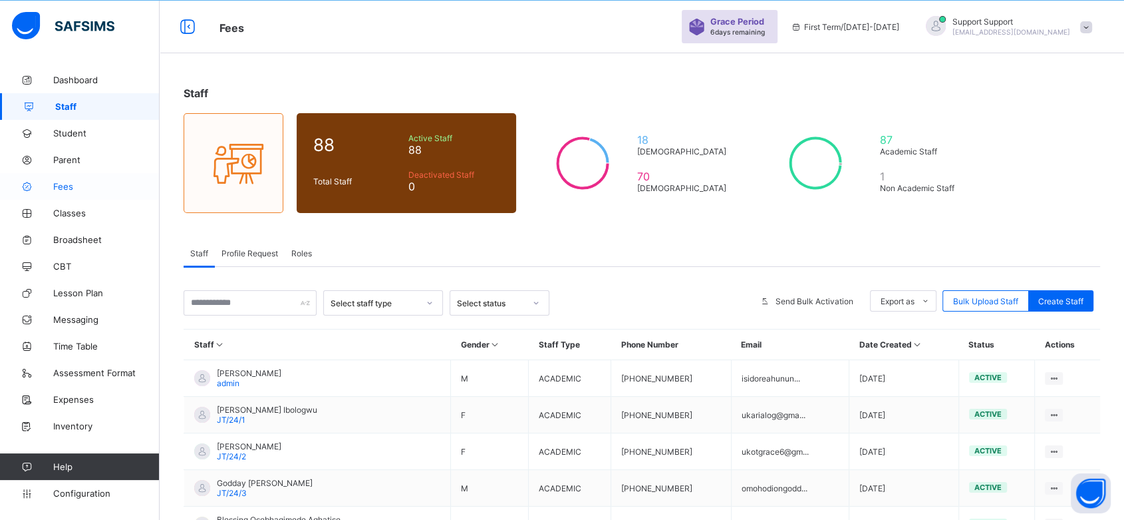
click at [67, 190] on span "Fees" at bounding box center [106, 186] width 106 height 11
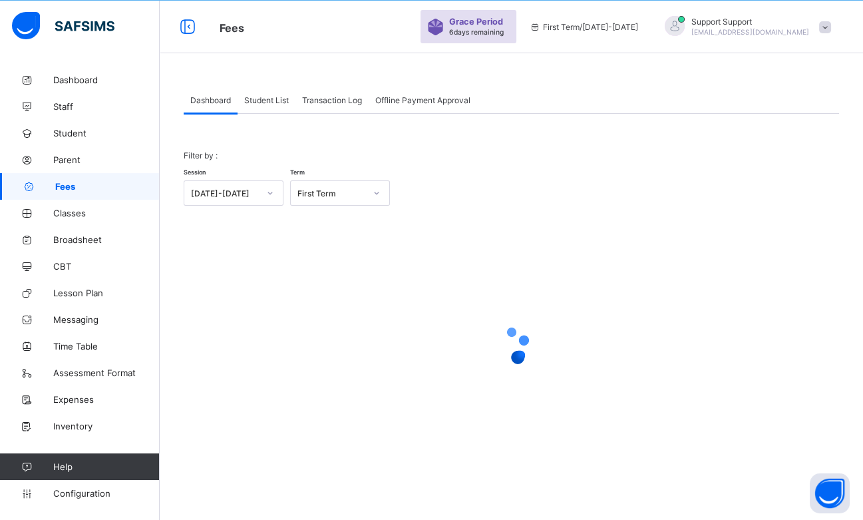
click at [267, 100] on span "Student List" at bounding box center [266, 100] width 45 height 10
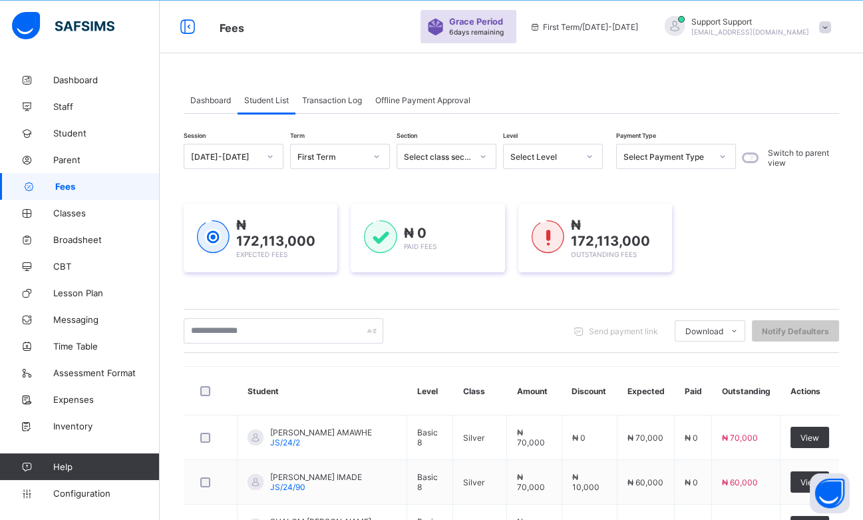
click at [530, 310] on div "Send payment link Download Students Payment Students Payment Status Student Ite…" at bounding box center [511, 331] width 655 height 44
click at [268, 323] on input "text" at bounding box center [284, 330] width 200 height 25
paste input "**********"
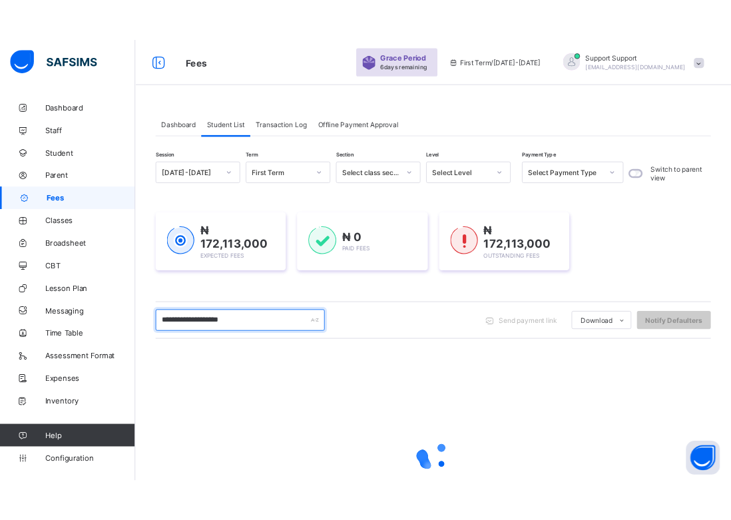
scroll to position [156, 0]
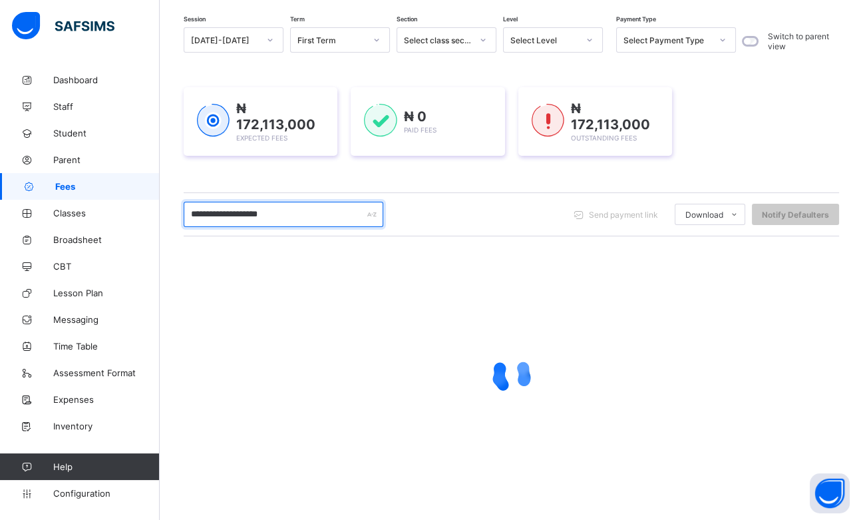
type input "**********"
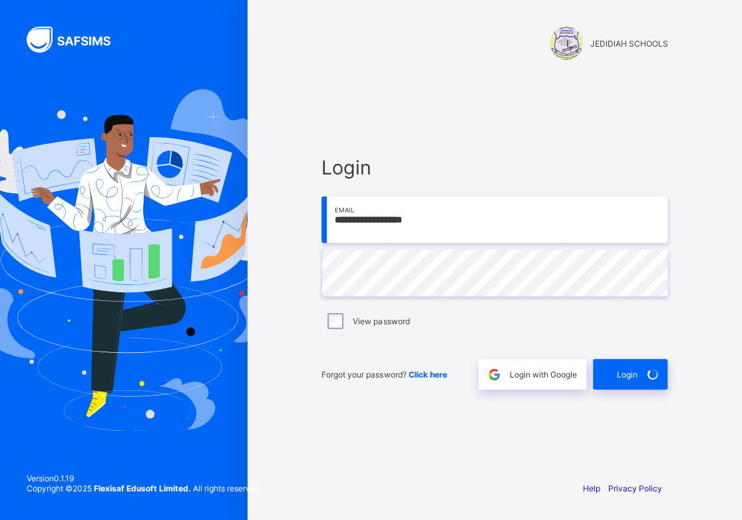
click at [633, 375] on div "Login" at bounding box center [630, 374] width 75 height 31
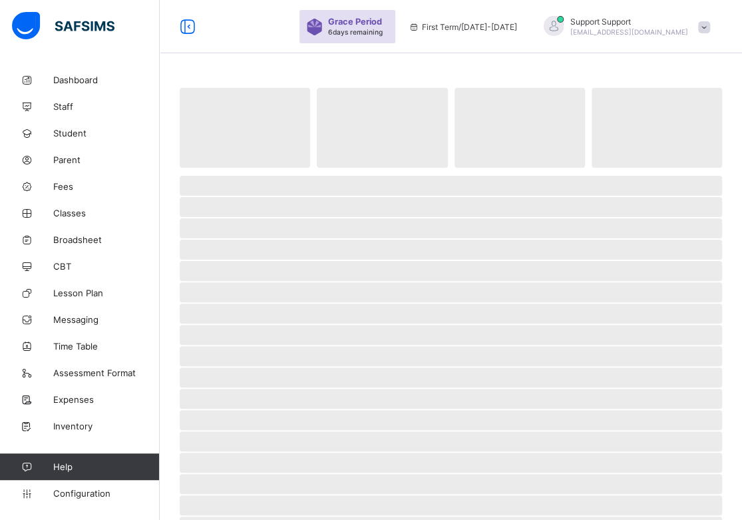
click at [633, 375] on span "‌" at bounding box center [451, 377] width 542 height 20
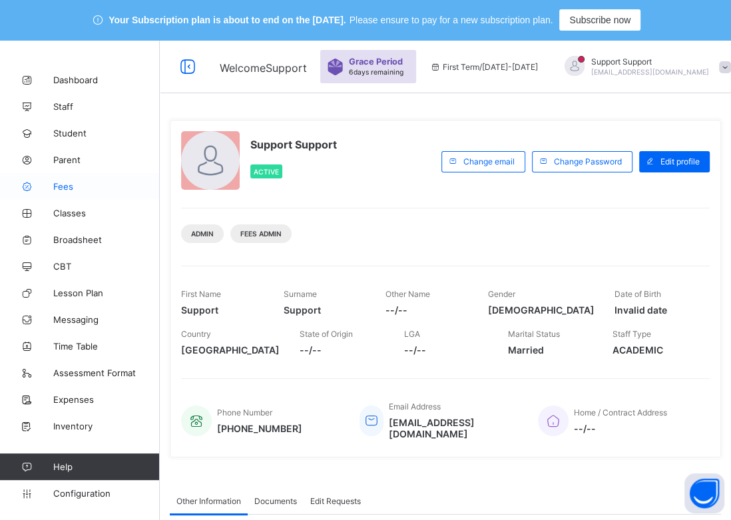
click at [64, 192] on link "Fees" at bounding box center [80, 186] width 160 height 27
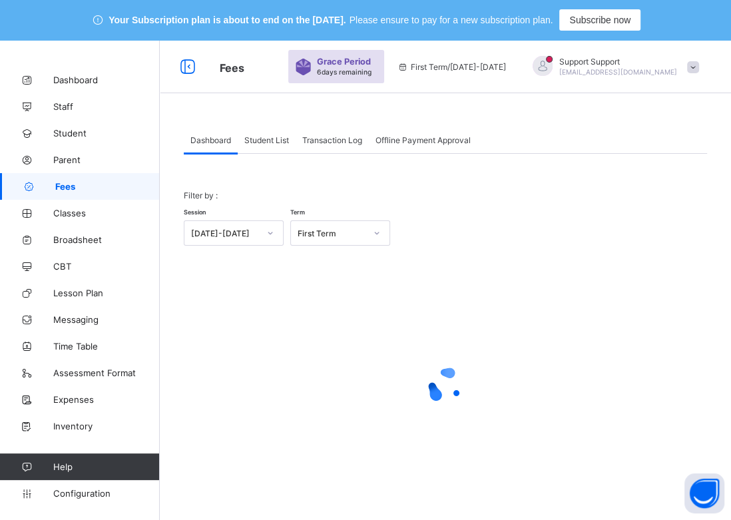
click at [271, 139] on span "Student List" at bounding box center [266, 140] width 45 height 10
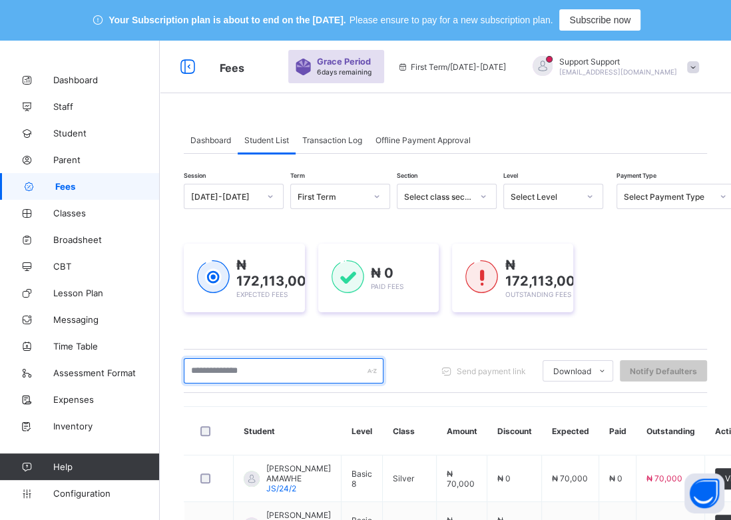
click at [245, 358] on input "text" at bounding box center [284, 370] width 200 height 25
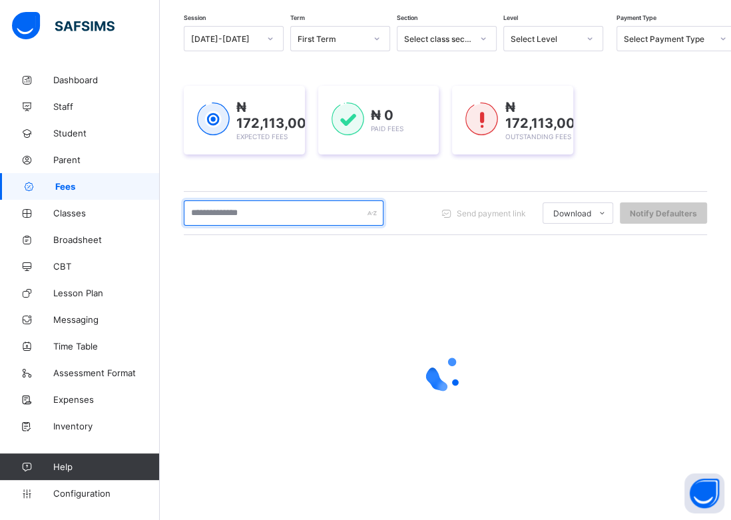
scroll to position [156, 0]
paste input "**********"
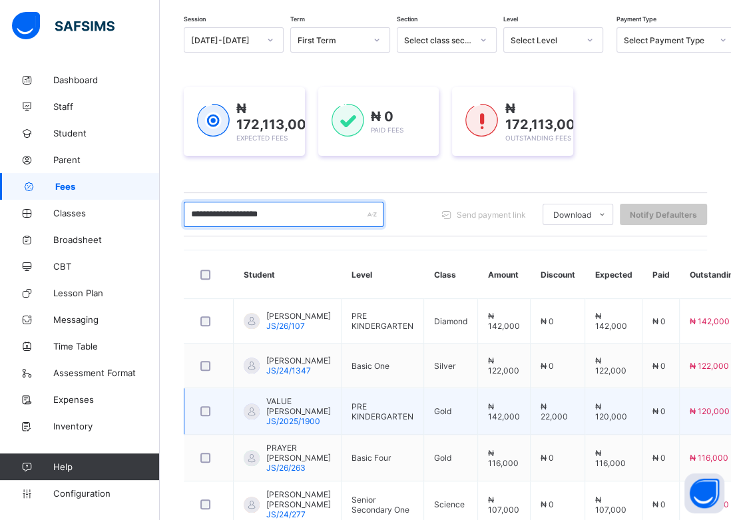
scroll to position [222, 0]
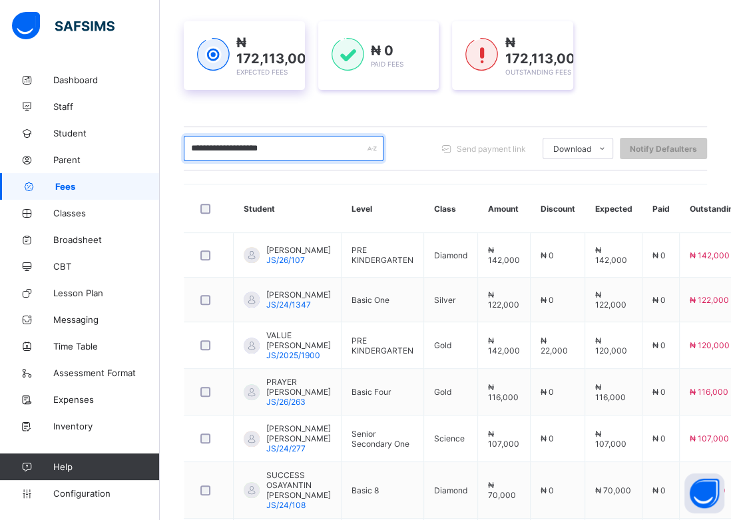
type input "**********"
click at [182, 65] on div "Dashboard Student List Transaction Log Offline Payment Approval Student List Mo…" at bounding box center [445, 332] width 571 height 896
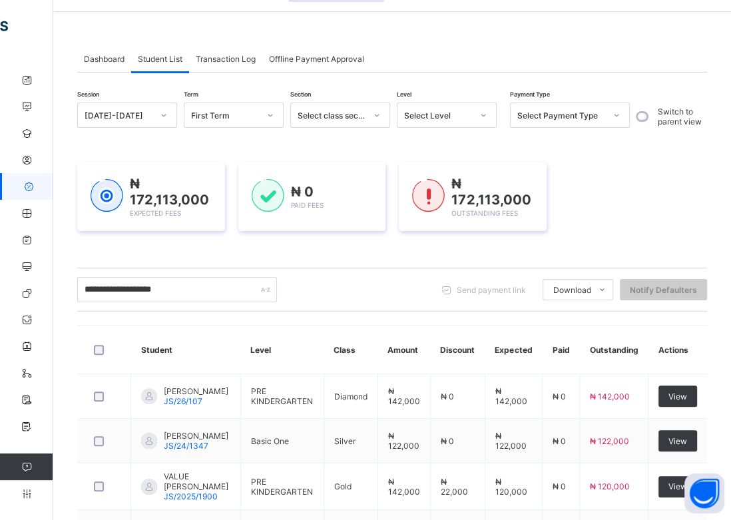
scroll to position [345, 0]
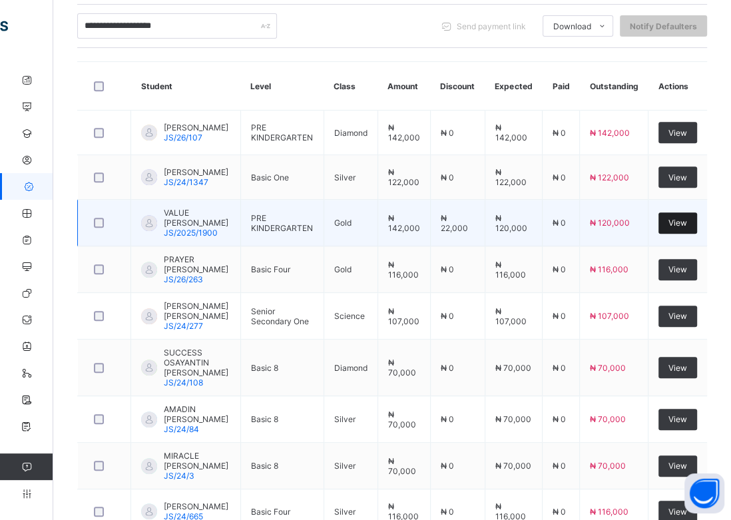
click at [684, 227] on span "View" at bounding box center [677, 223] width 19 height 10
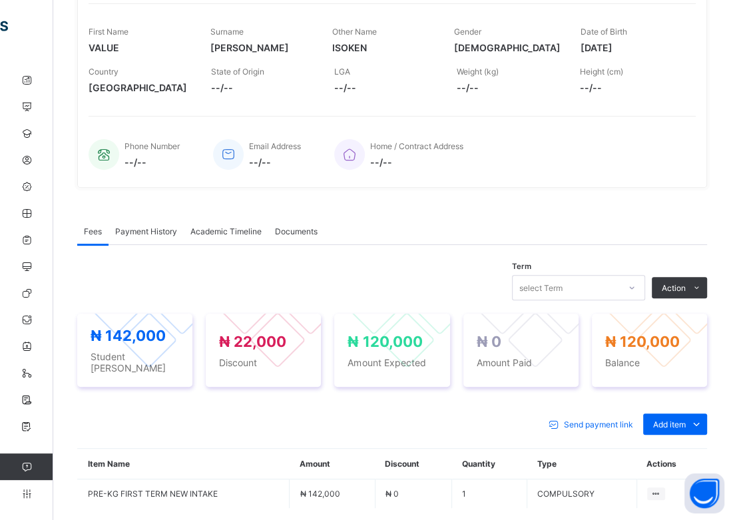
scroll to position [345, 0]
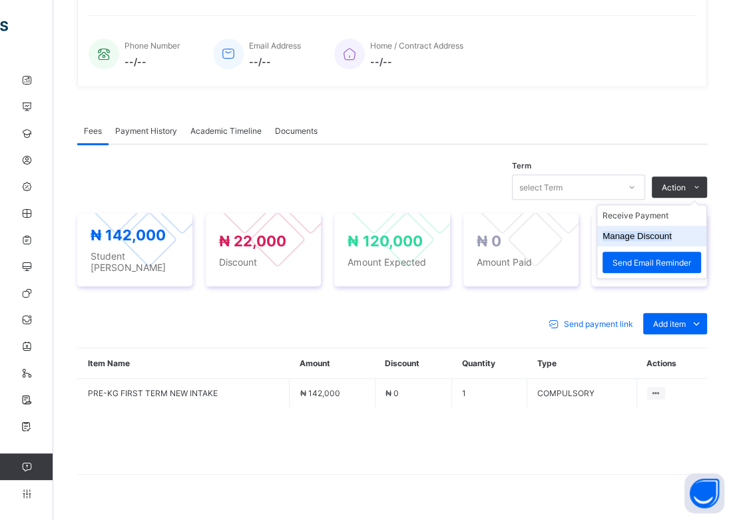
click at [701, 183] on icon at bounding box center [696, 187] width 10 height 9
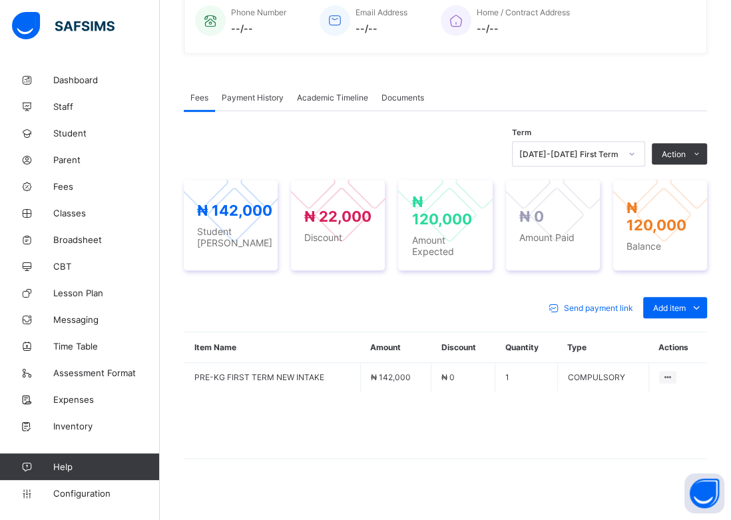
scroll to position [380, 0]
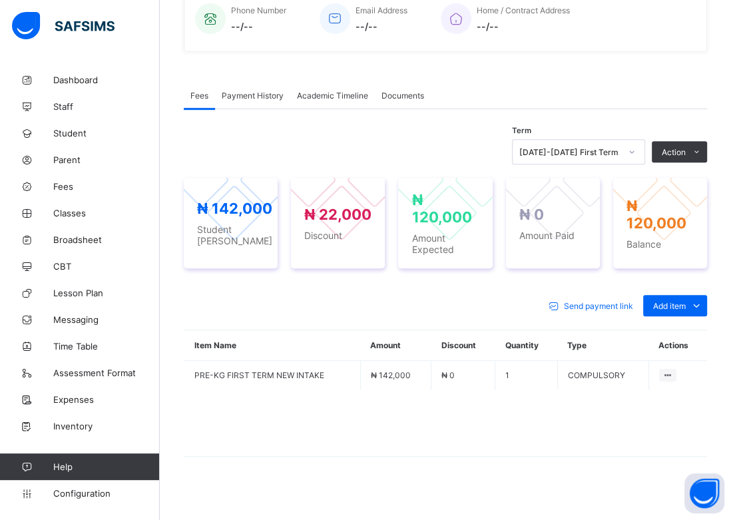
click at [450, 132] on div "Term 2025-2026 First Term Action Receive Payment Manage Discount Send Email Rem…" at bounding box center [445, 310] width 523 height 357
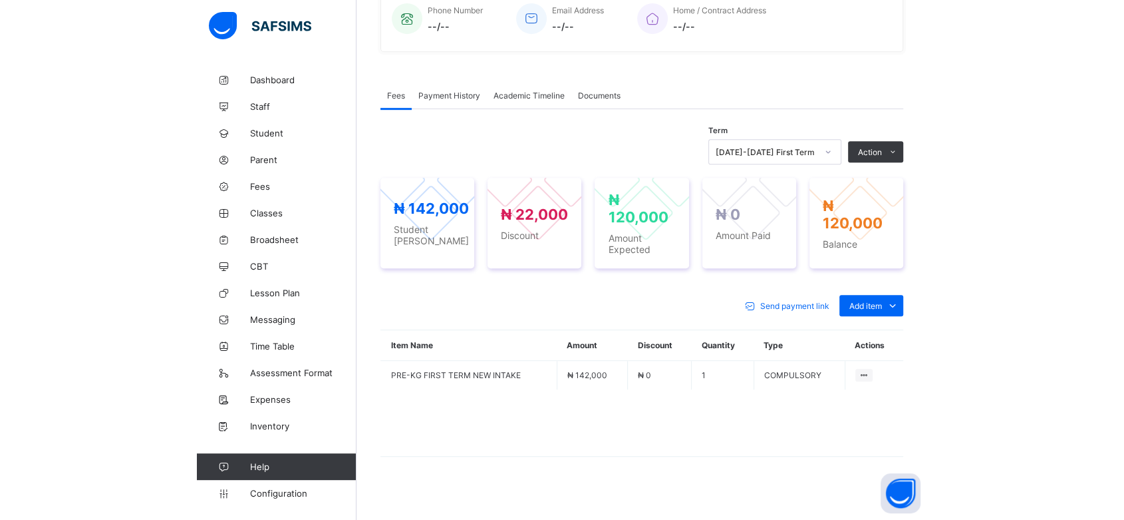
scroll to position [362, 0]
